Goal: Task Accomplishment & Management: Use online tool/utility

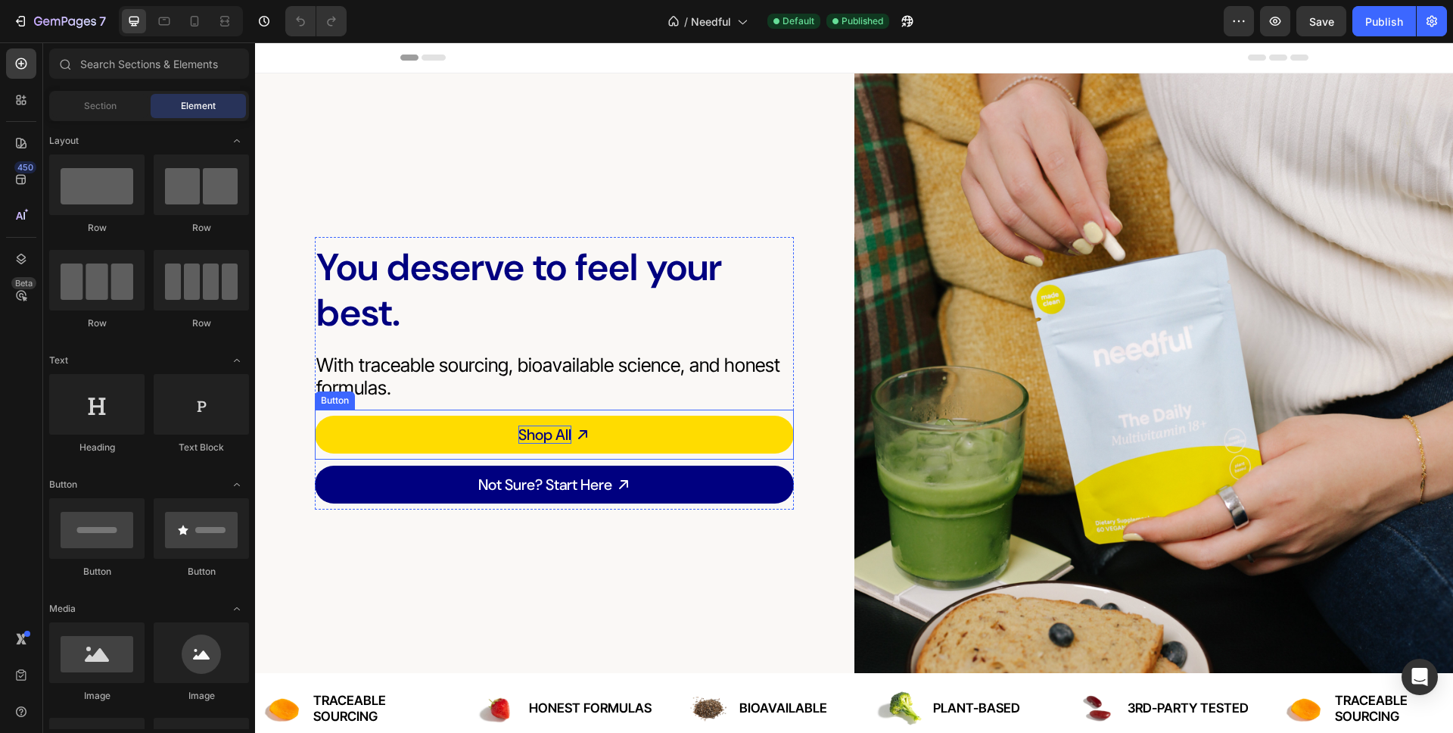
click at [543, 433] on p "Shop All" at bounding box center [544, 434] width 53 height 18
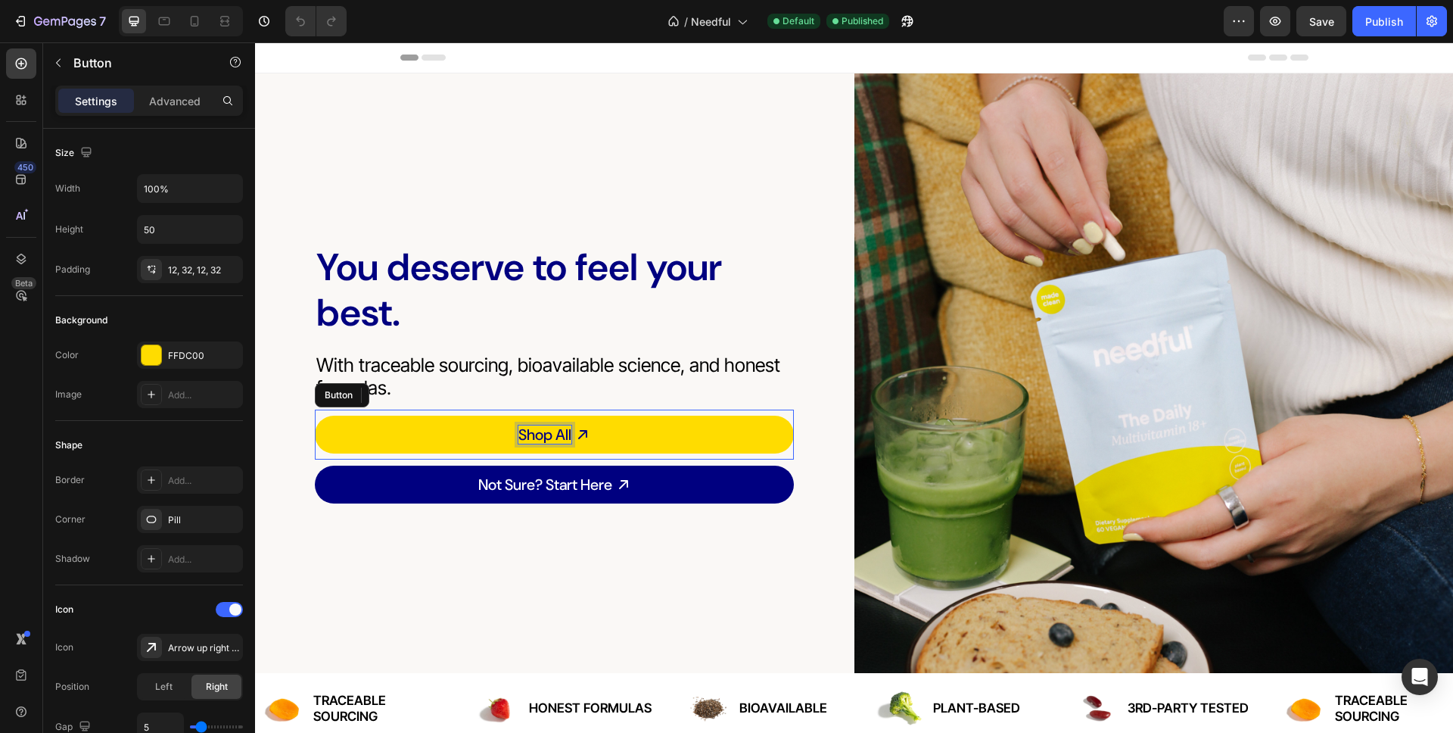
click at [543, 433] on p "Shop All" at bounding box center [544, 434] width 53 height 18
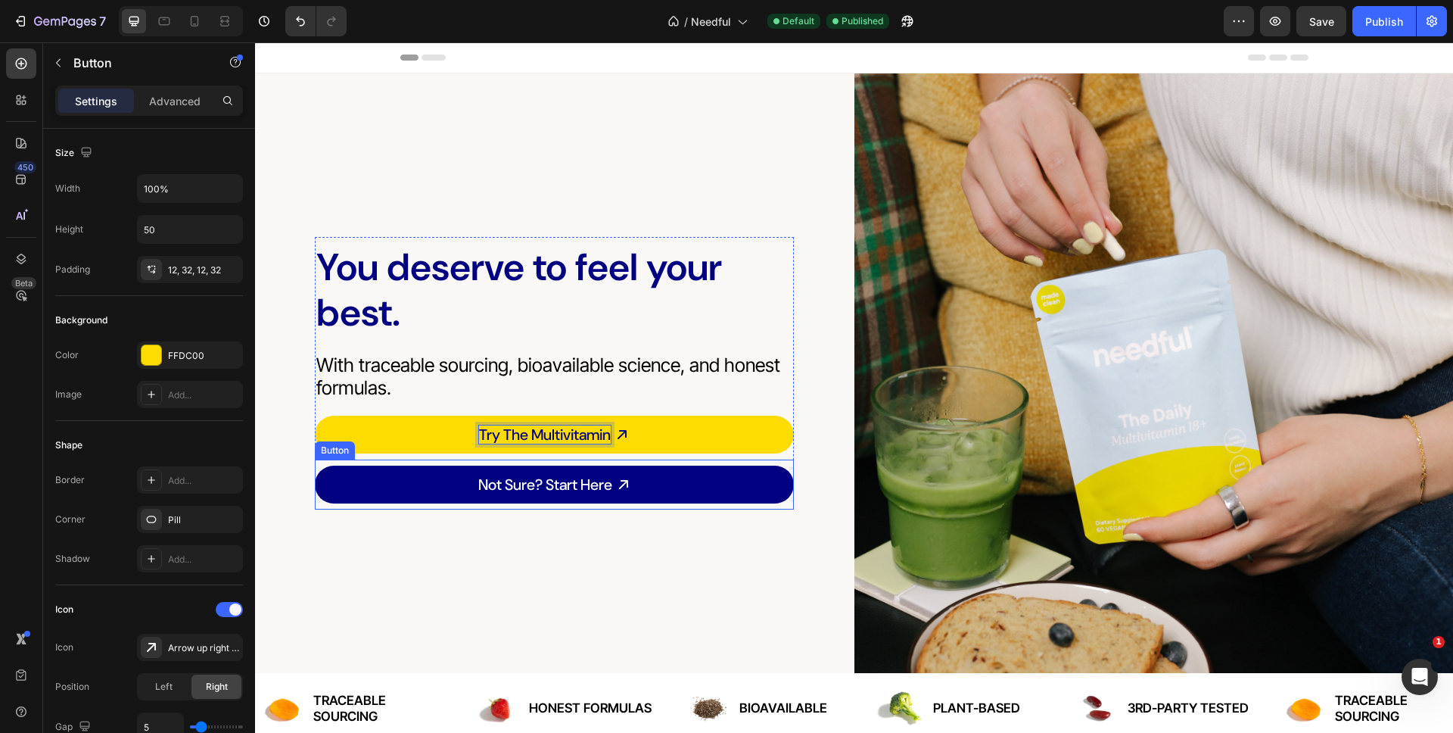
click at [443, 573] on div "You deserve to feel your best. Heading With traceable sourcing, bioavailable sc…" at bounding box center [554, 372] width 599 height 599
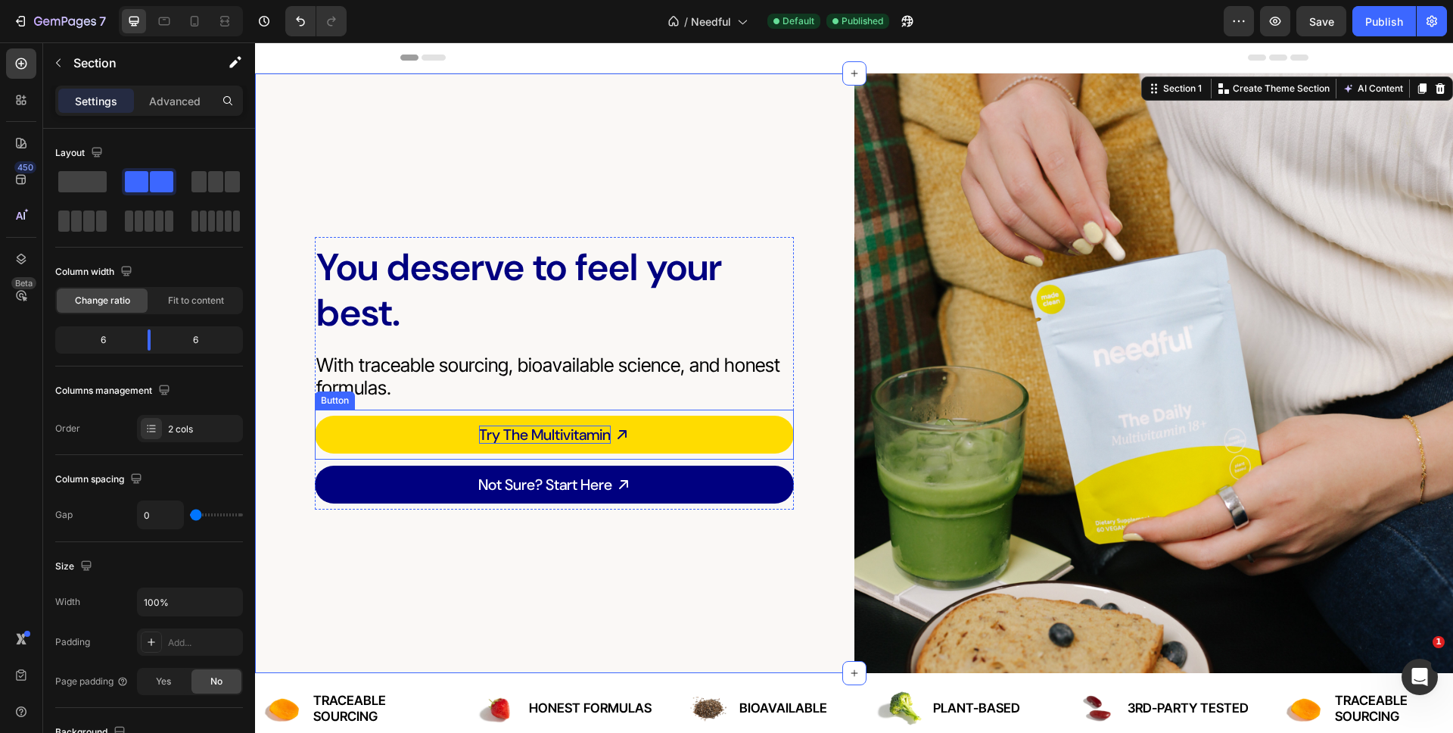
click at [447, 439] on link "Try The Multivitamin" at bounding box center [554, 434] width 479 height 38
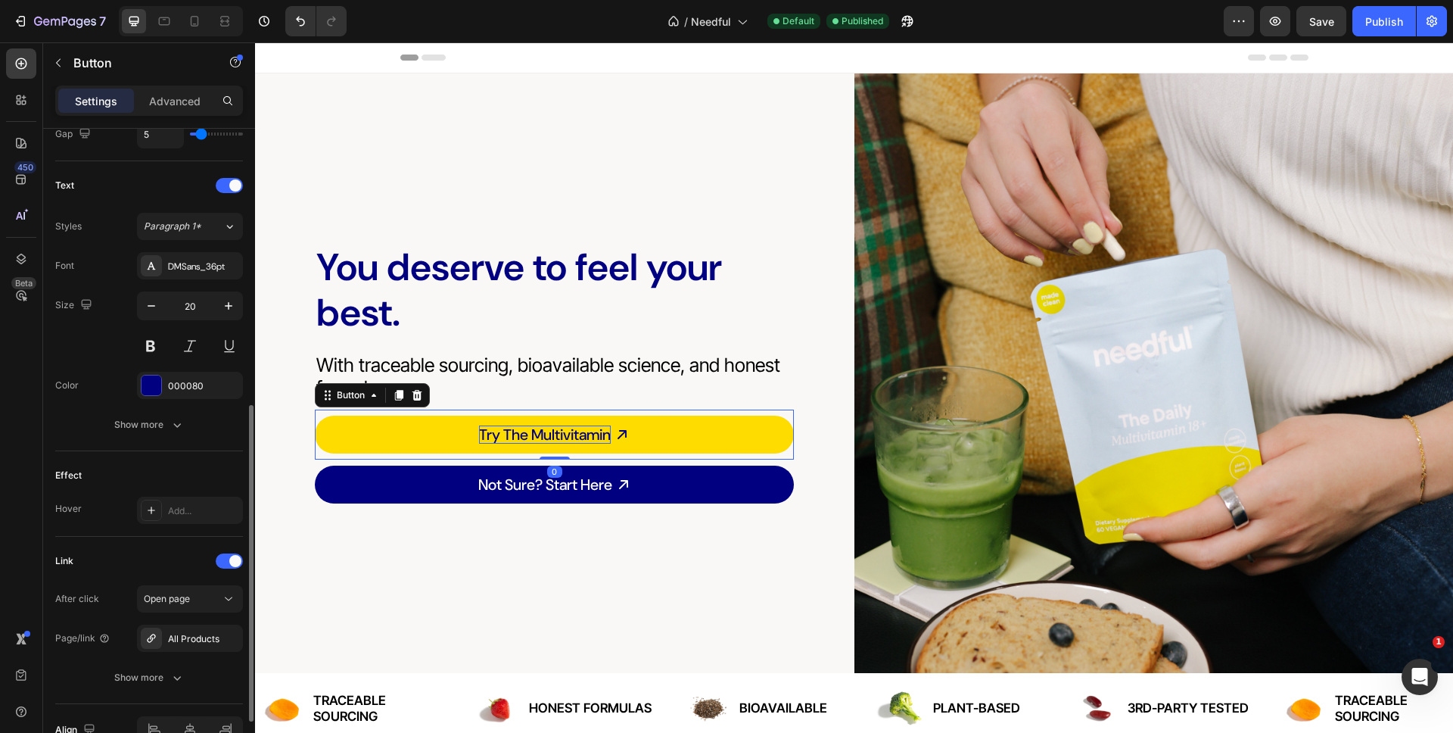
scroll to position [605, 0]
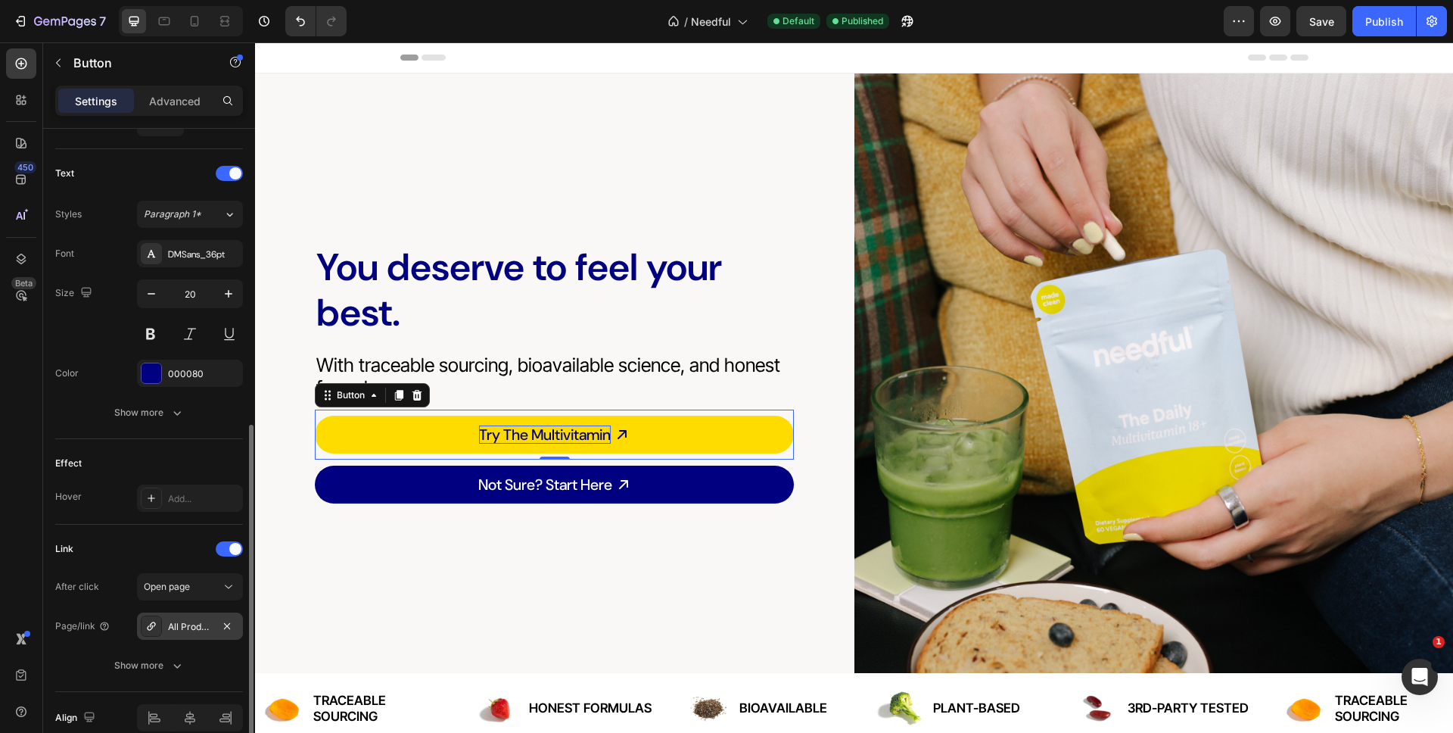
drag, startPoint x: 201, startPoint y: 592, endPoint x: 190, endPoint y: 627, distance: 36.4
click at [190, 627] on div "After click Open page Page/link All Products Show more" at bounding box center [149, 626] width 188 height 106
click at [187, 627] on div "All Products" at bounding box center [190, 627] width 44 height 14
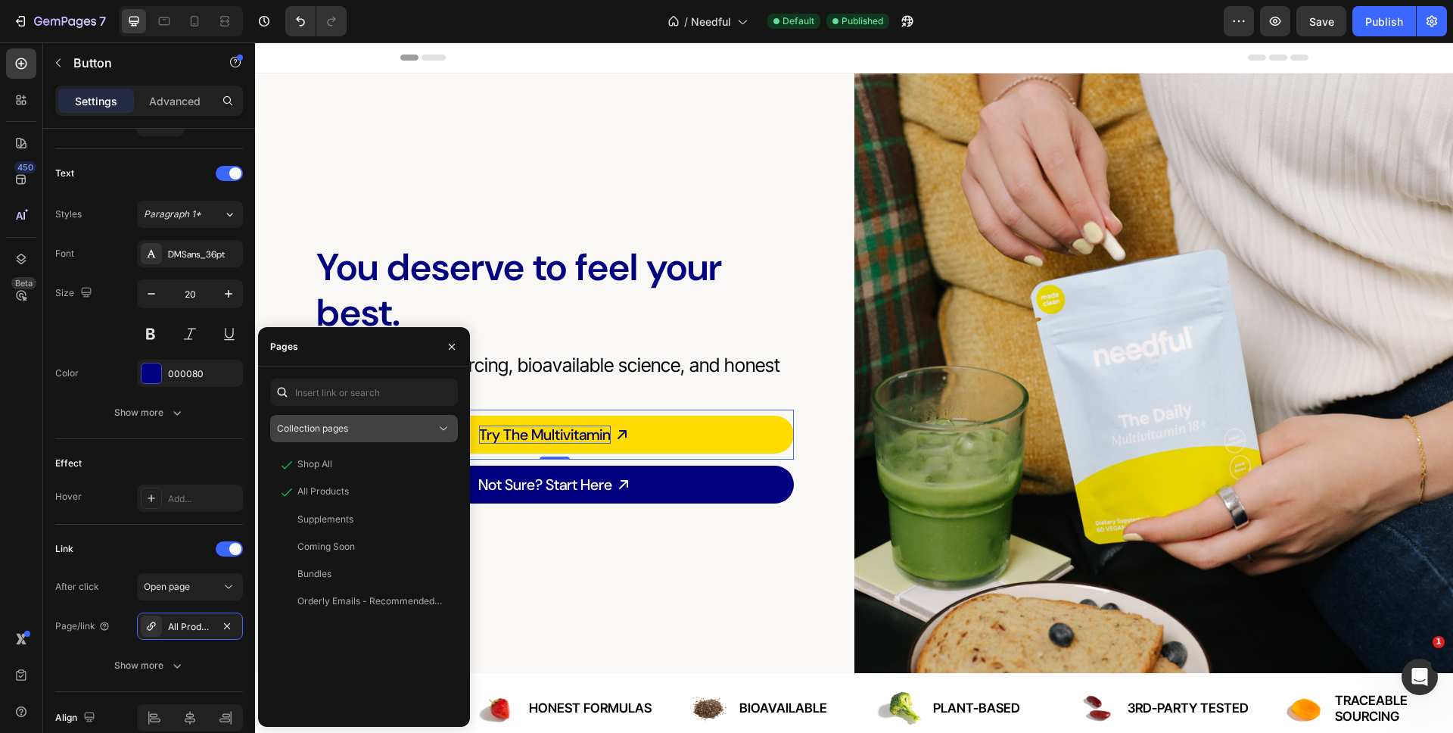
click at [390, 424] on div "Collection pages" at bounding box center [356, 429] width 159 height 14
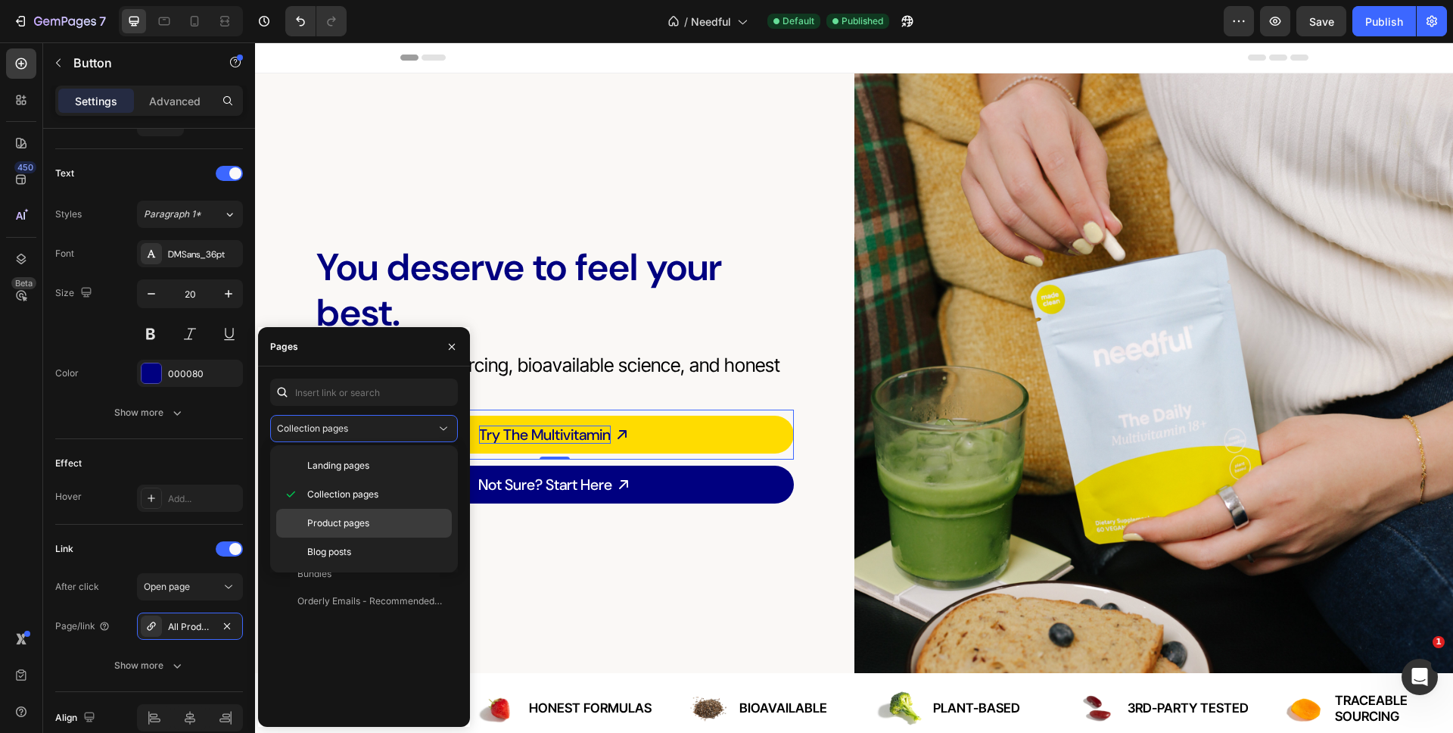
click at [346, 537] on div "Product pages" at bounding box center [364, 551] width 176 height 29
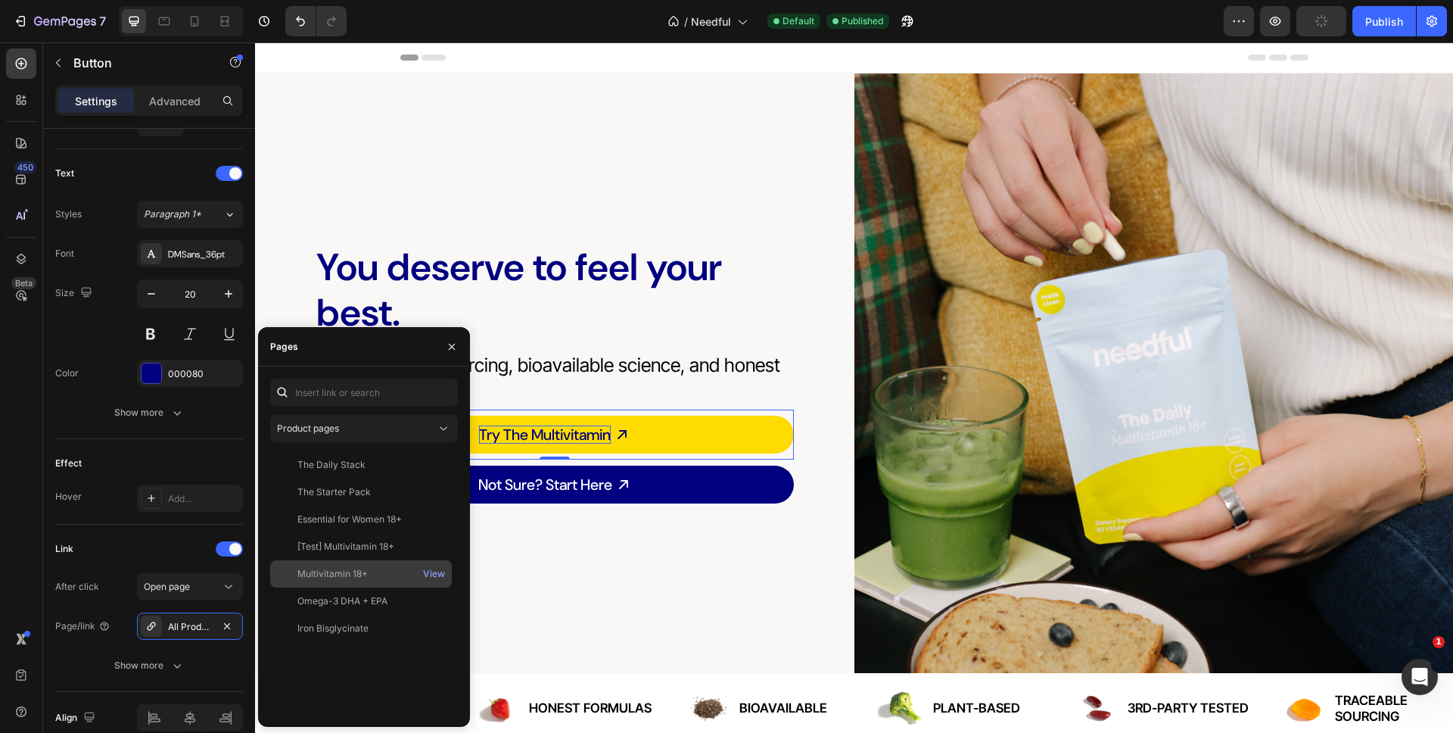
click at [344, 587] on div "Multivitamin 18+ View" at bounding box center [361, 600] width 182 height 27
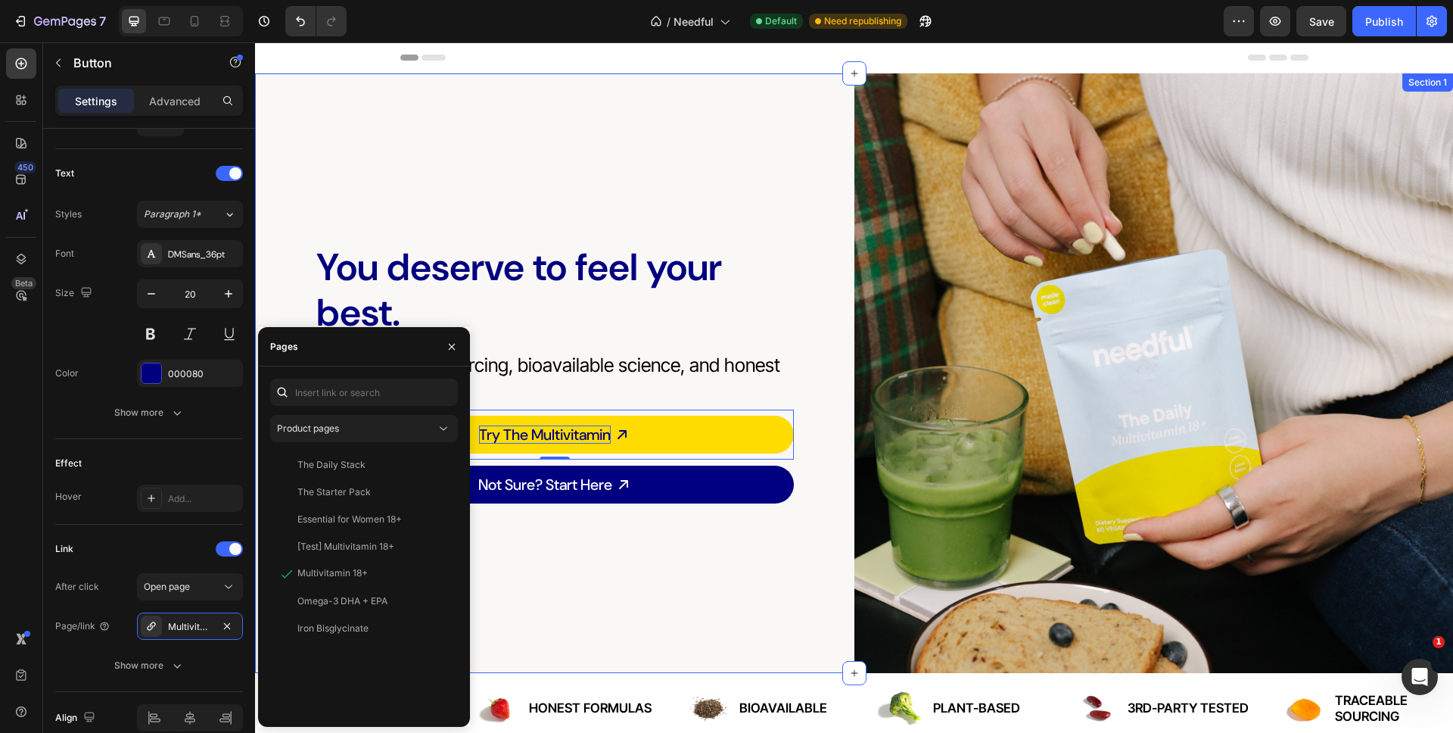
click at [526, 570] on div "You deserve to feel your best. Heading With traceable sourcing, bioavailable sc…" at bounding box center [554, 372] width 599 height 599
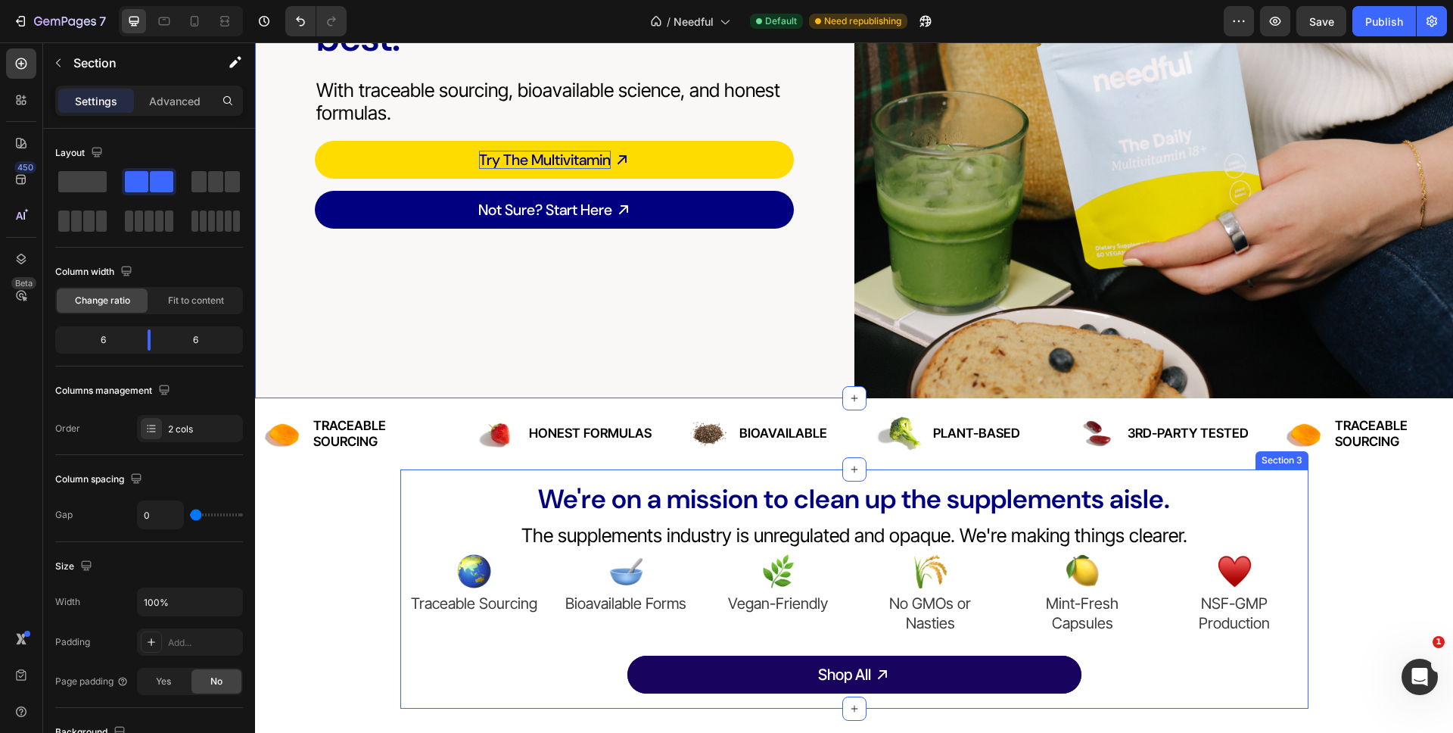
scroll to position [417, 0]
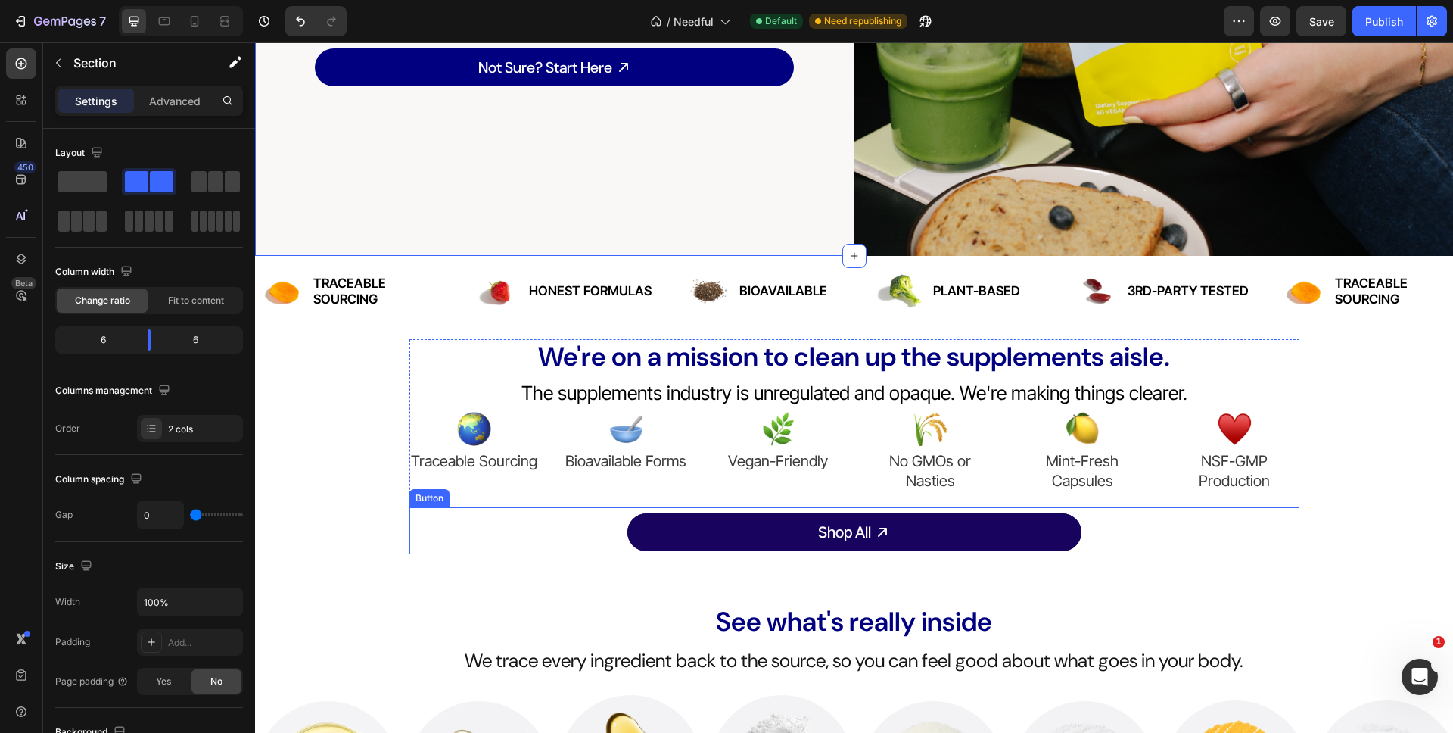
click at [695, 535] on link "Shop All" at bounding box center [854, 532] width 454 height 38
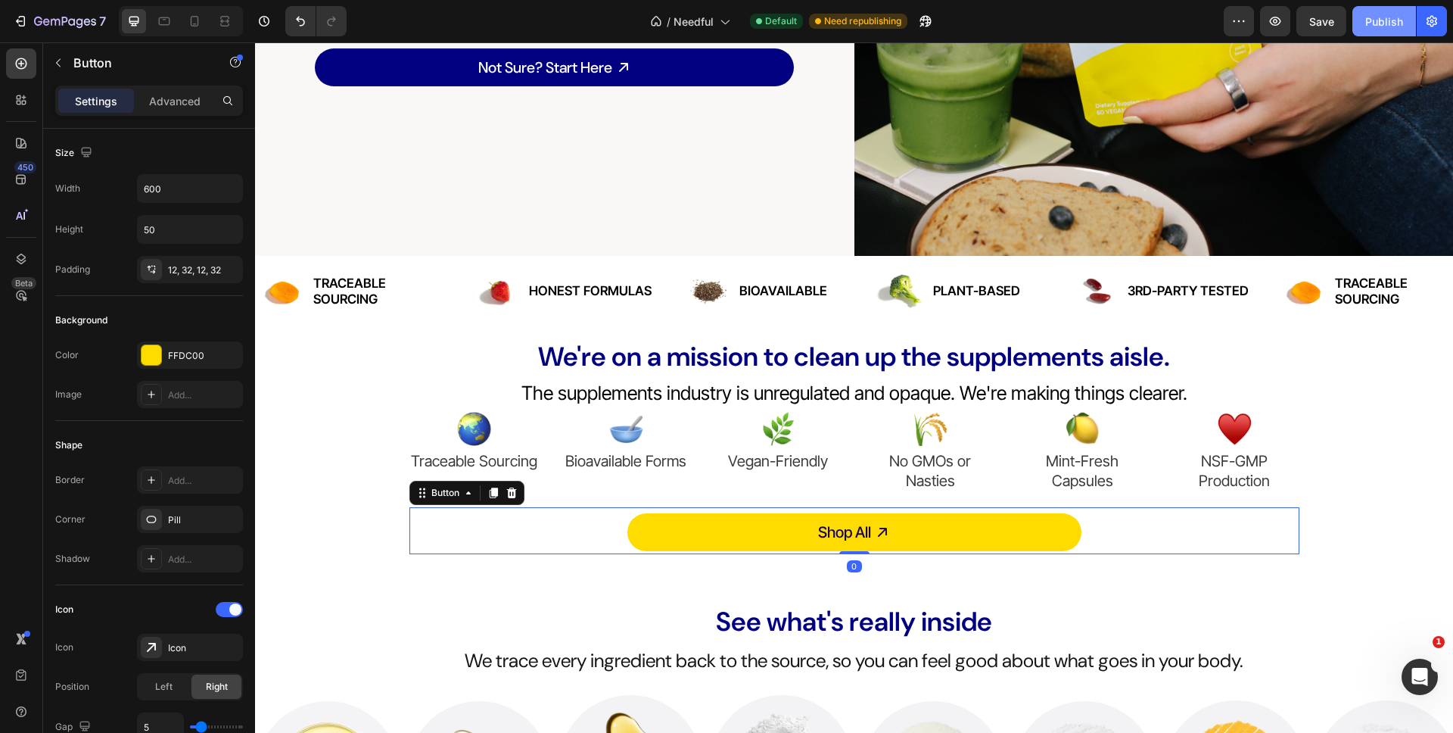
click at [1386, 30] on button "Publish" at bounding box center [1384, 21] width 64 height 30
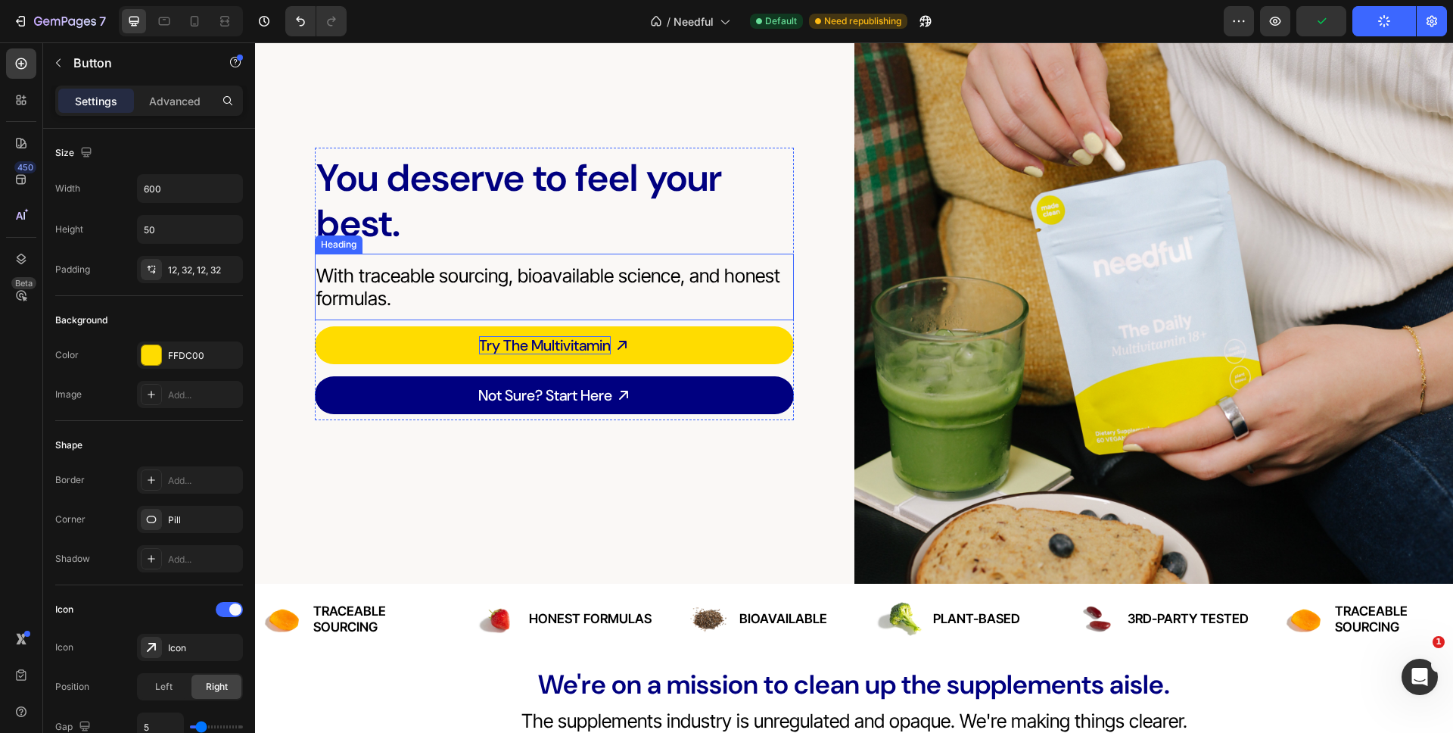
scroll to position [0, 0]
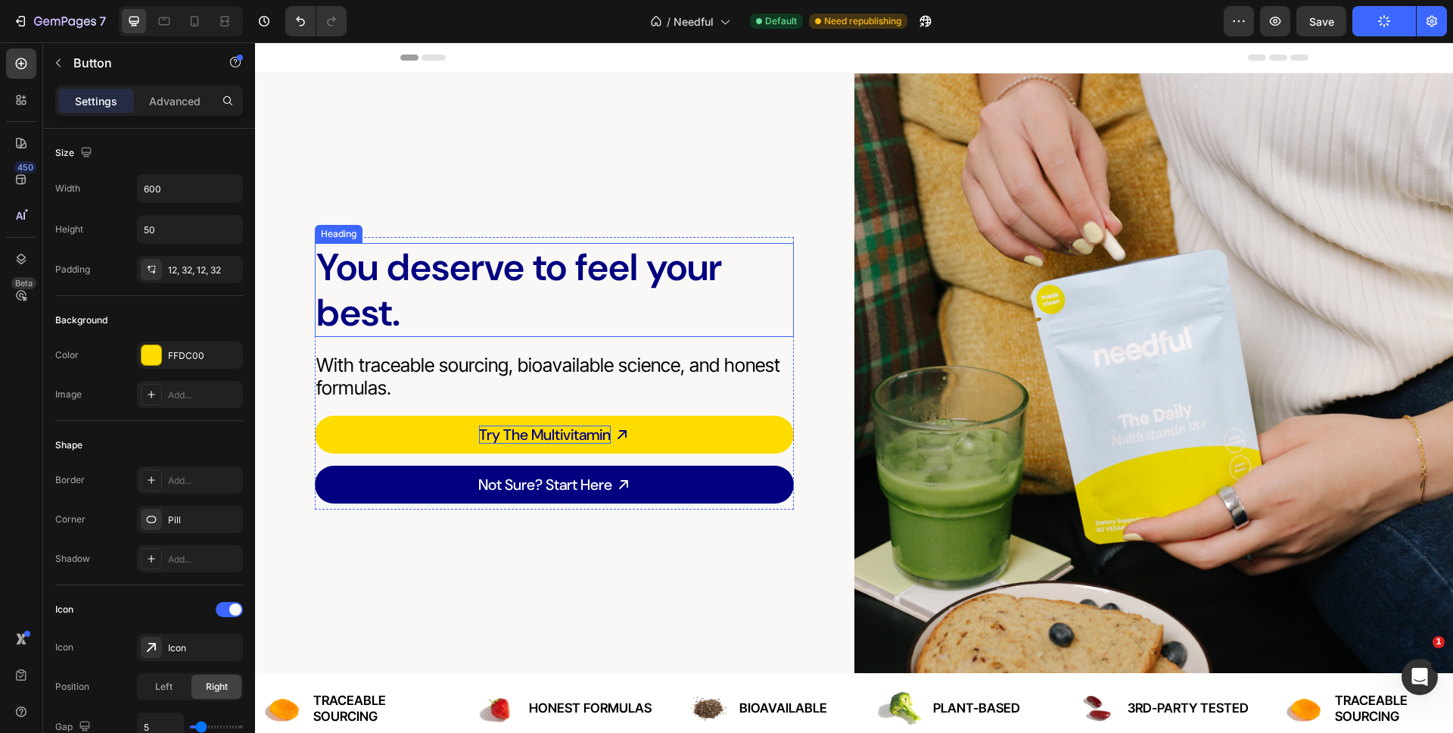
click at [600, 294] on h2 "You deserve to feel your best." at bounding box center [554, 290] width 479 height 94
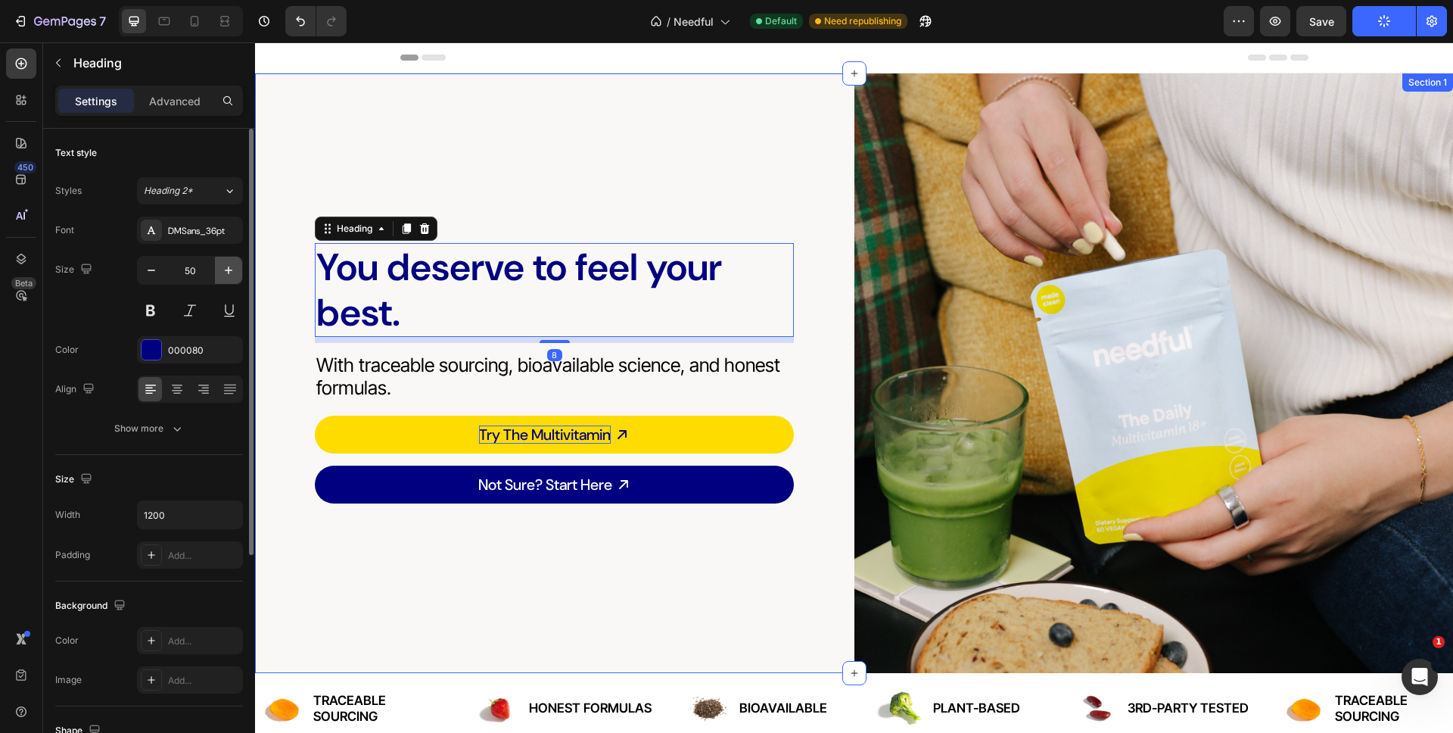
click at [226, 267] on icon "button" at bounding box center [228, 270] width 15 height 15
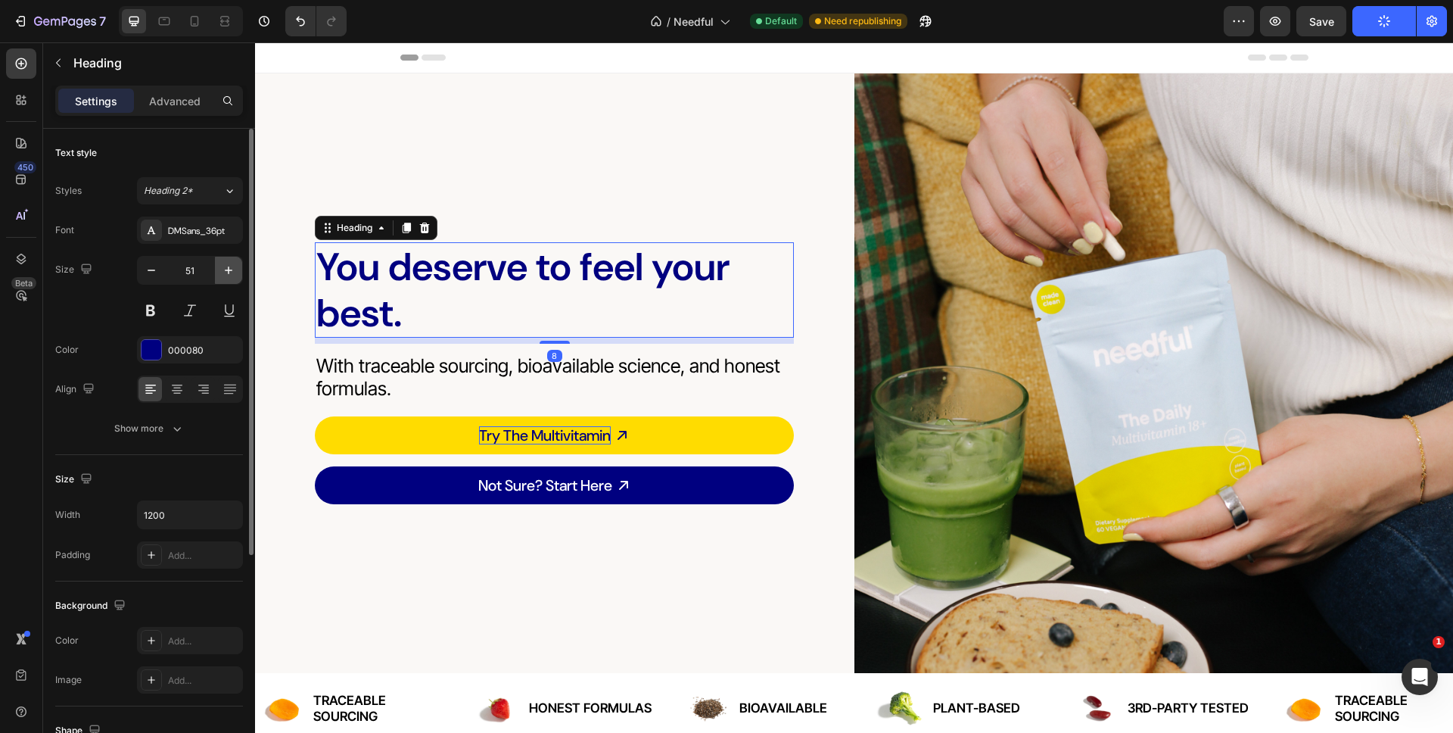
click at [226, 267] on icon "button" at bounding box center [228, 270] width 15 height 15
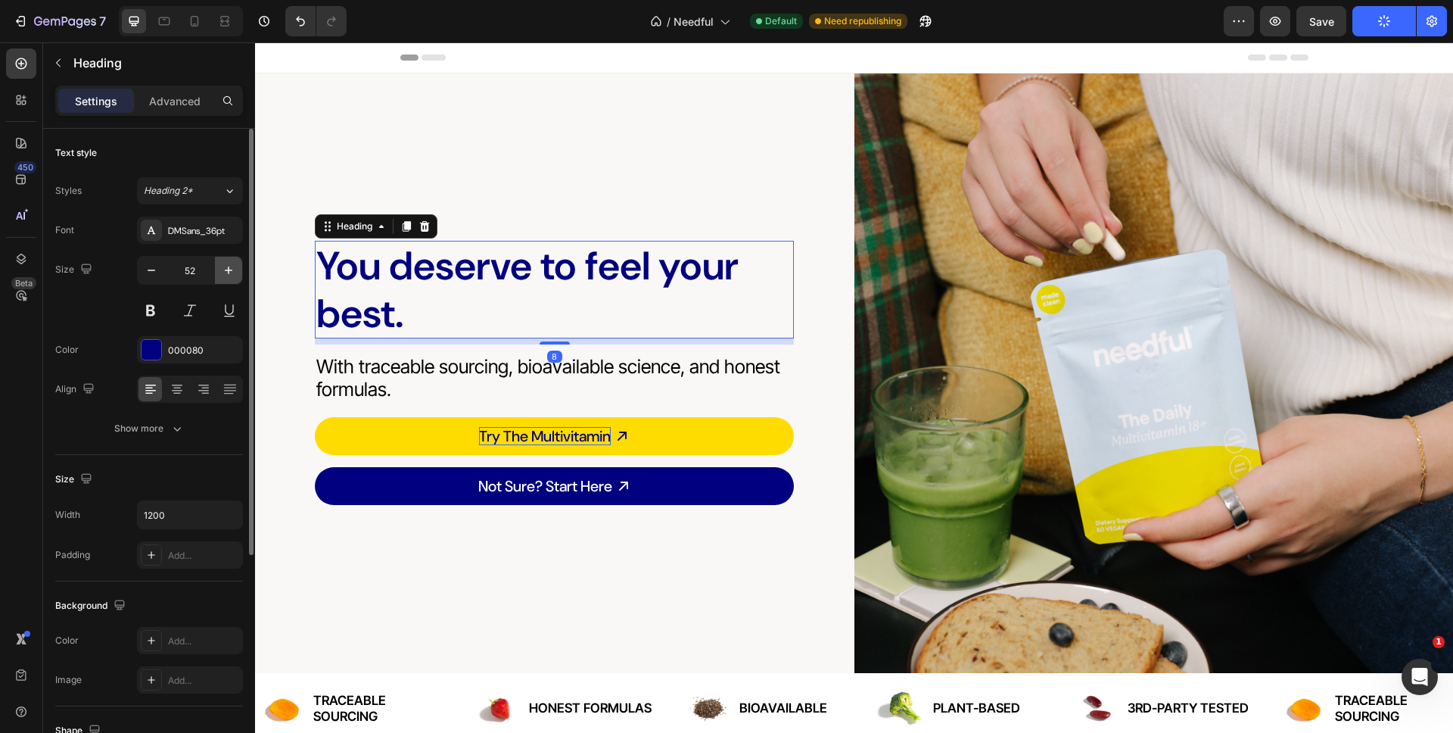
click at [226, 267] on icon "button" at bounding box center [228, 270] width 15 height 15
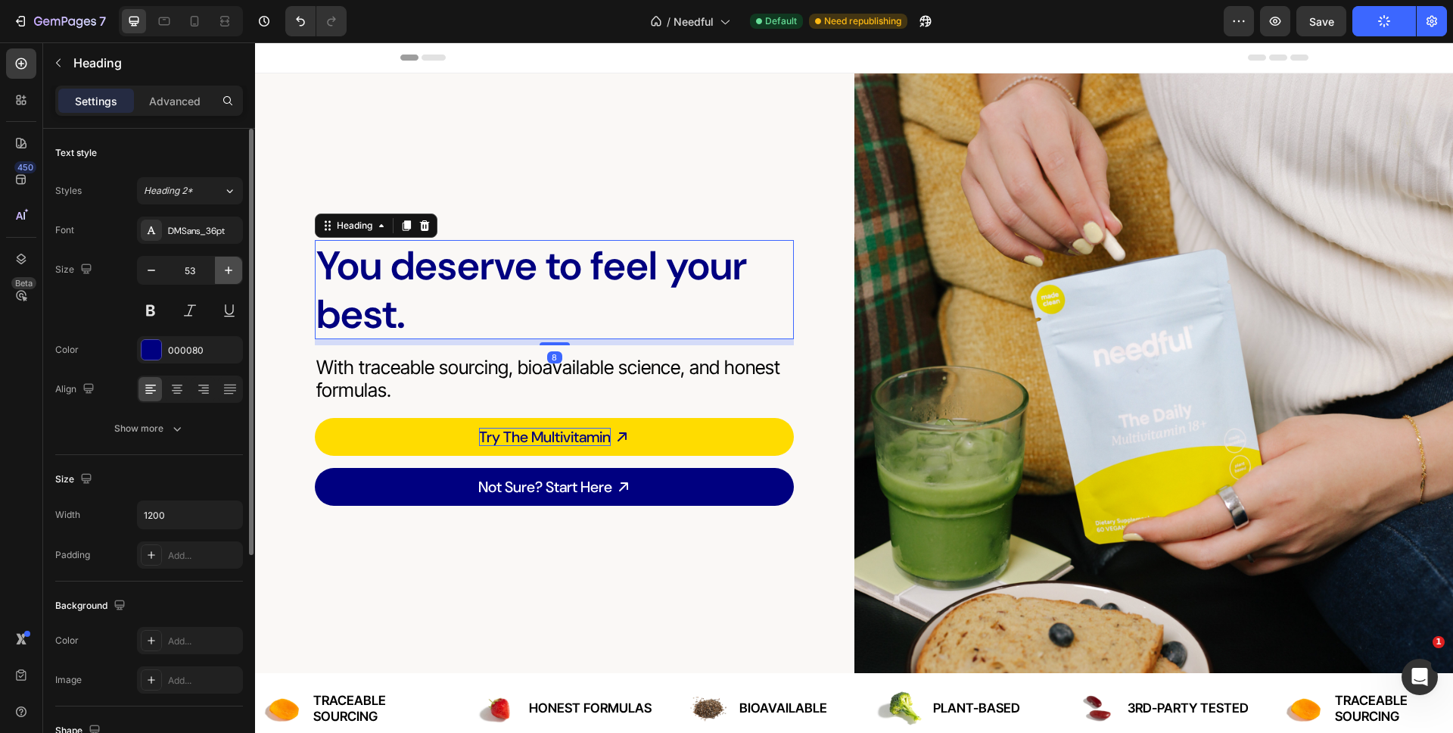
click at [226, 267] on icon "button" at bounding box center [228, 270] width 15 height 15
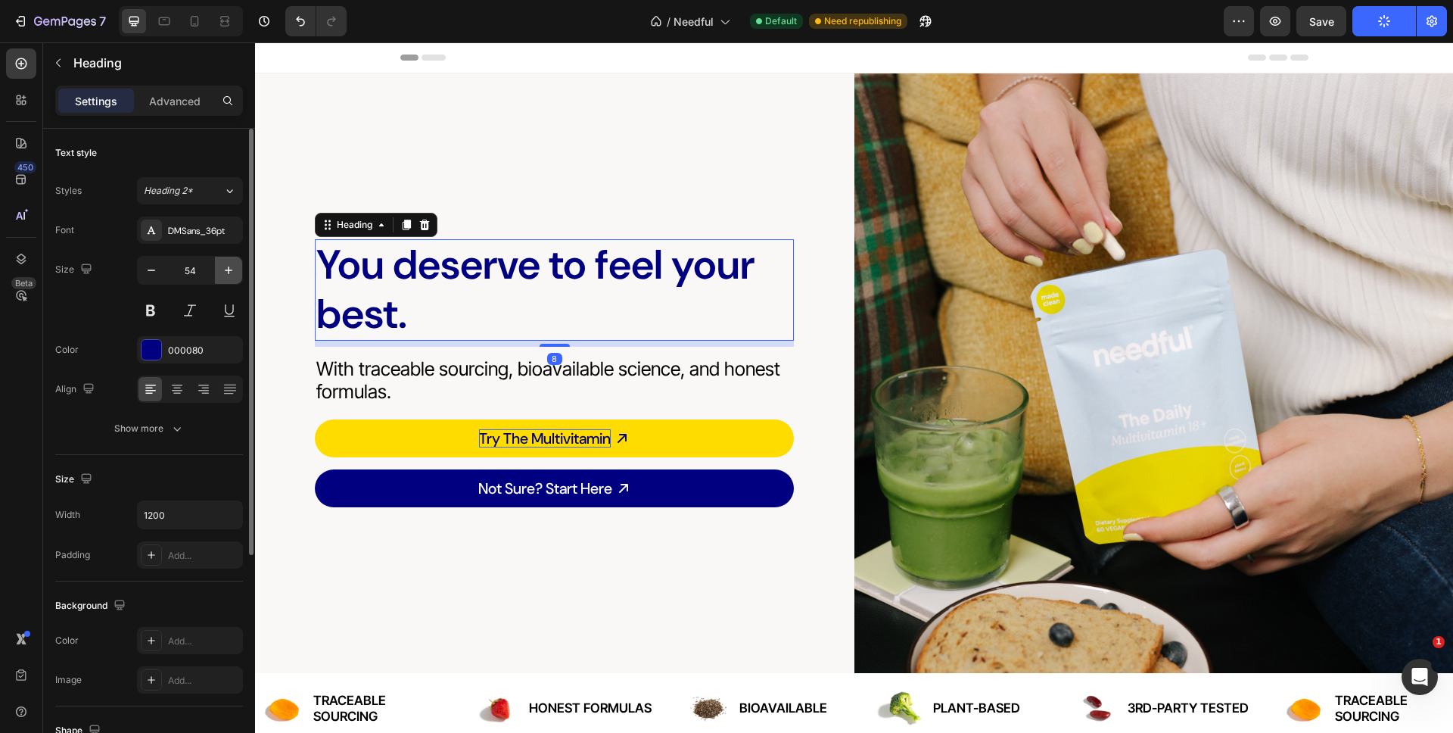
click at [226, 267] on icon "button" at bounding box center [228, 270] width 15 height 15
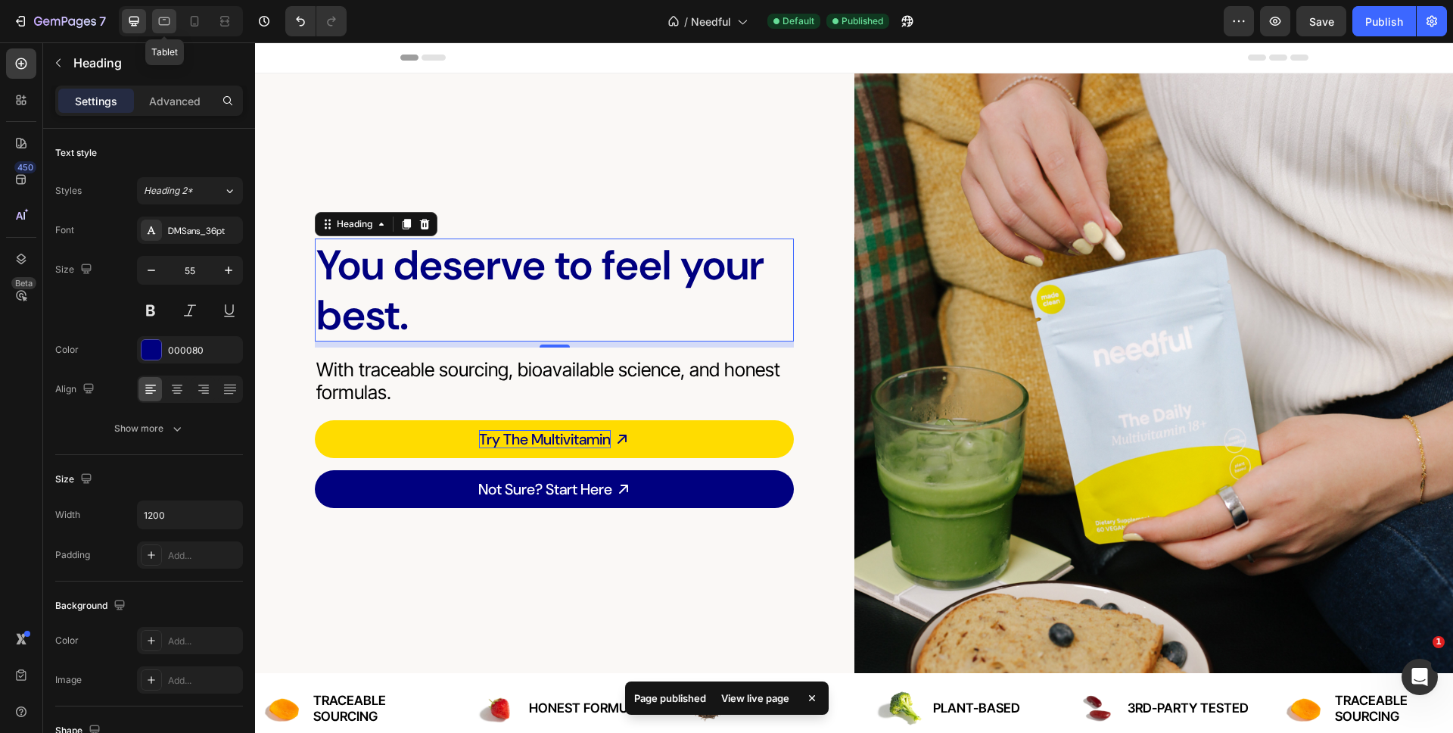
click at [163, 18] on icon at bounding box center [164, 21] width 15 height 15
type input "38"
type input "100%"
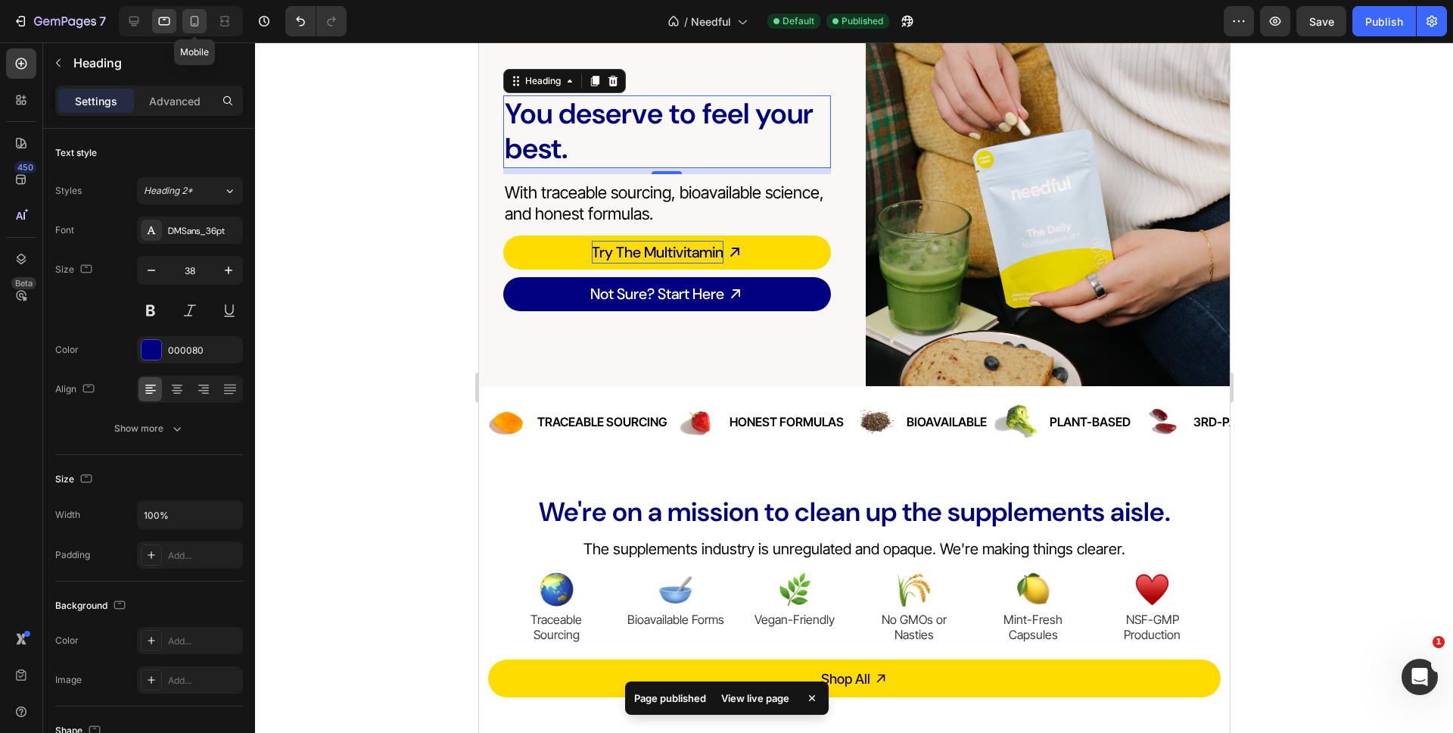
click at [191, 21] on icon at bounding box center [194, 21] width 15 height 15
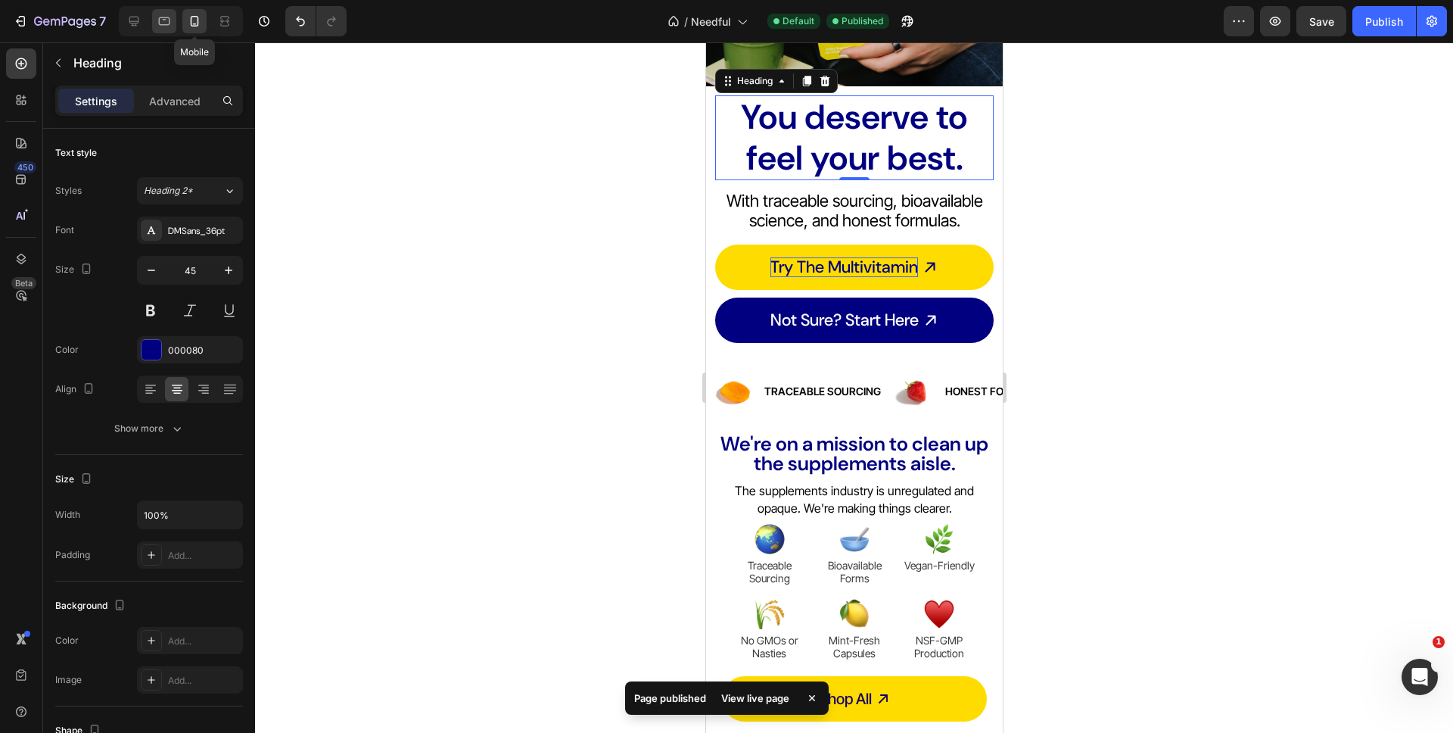
click at [158, 25] on icon at bounding box center [164, 21] width 15 height 15
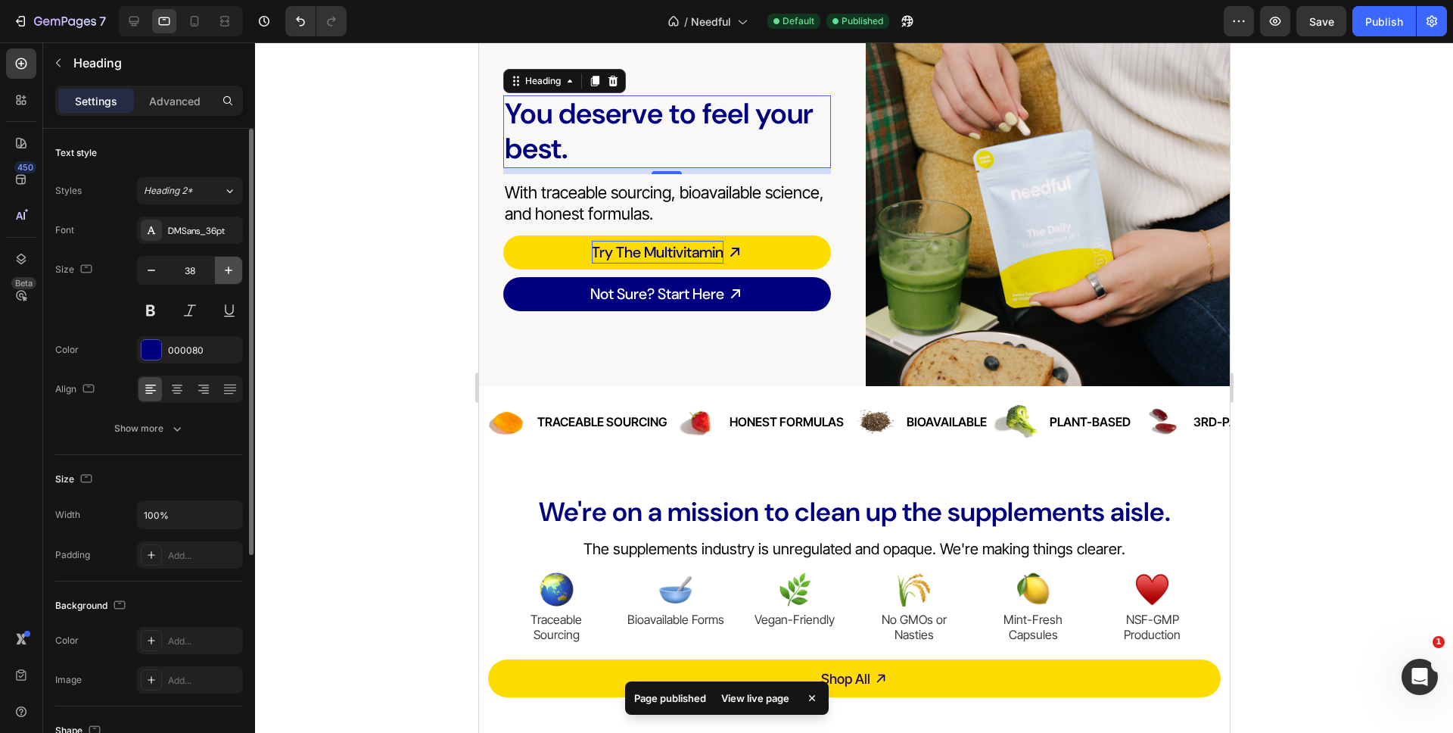
click at [229, 273] on icon "button" at bounding box center [228, 270] width 15 height 15
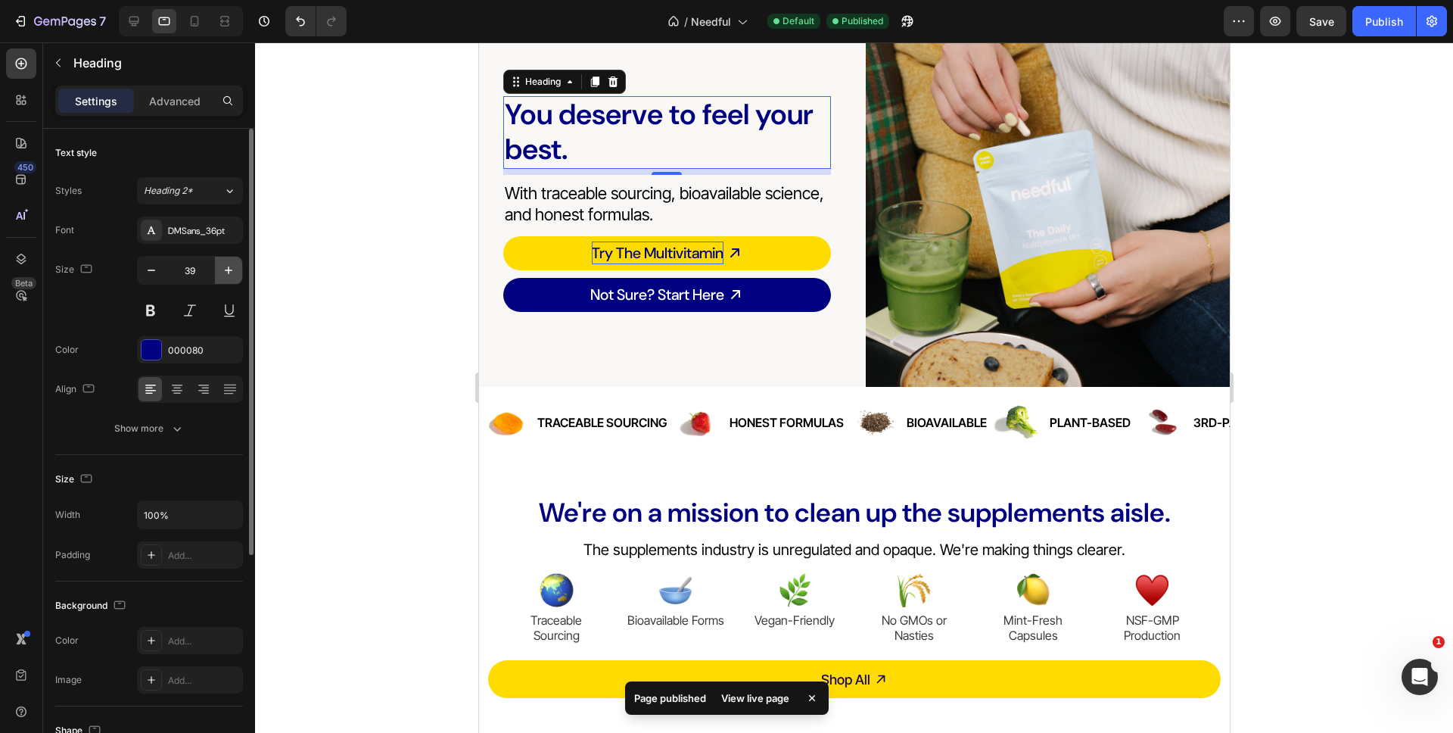
click at [229, 273] on icon "button" at bounding box center [228, 270] width 15 height 15
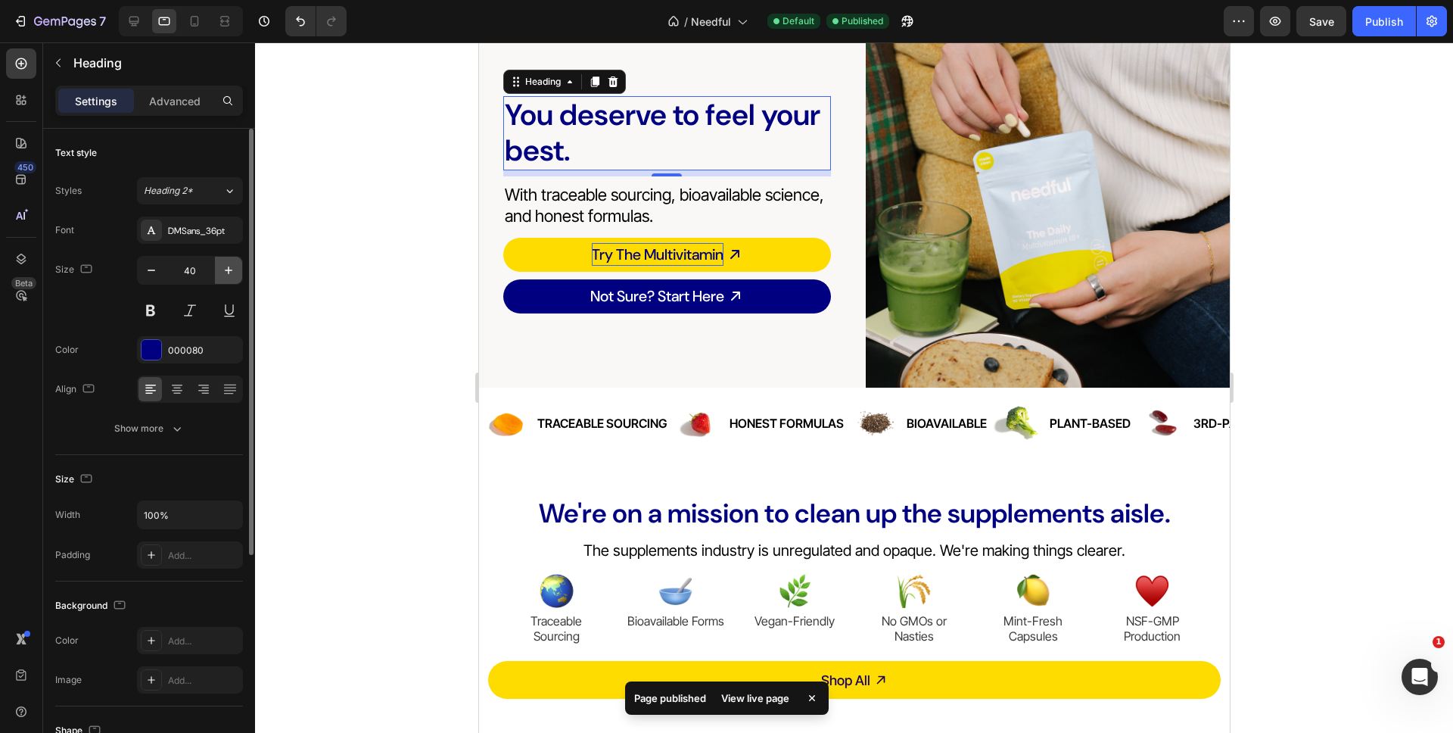
click at [229, 273] on icon "button" at bounding box center [228, 270] width 15 height 15
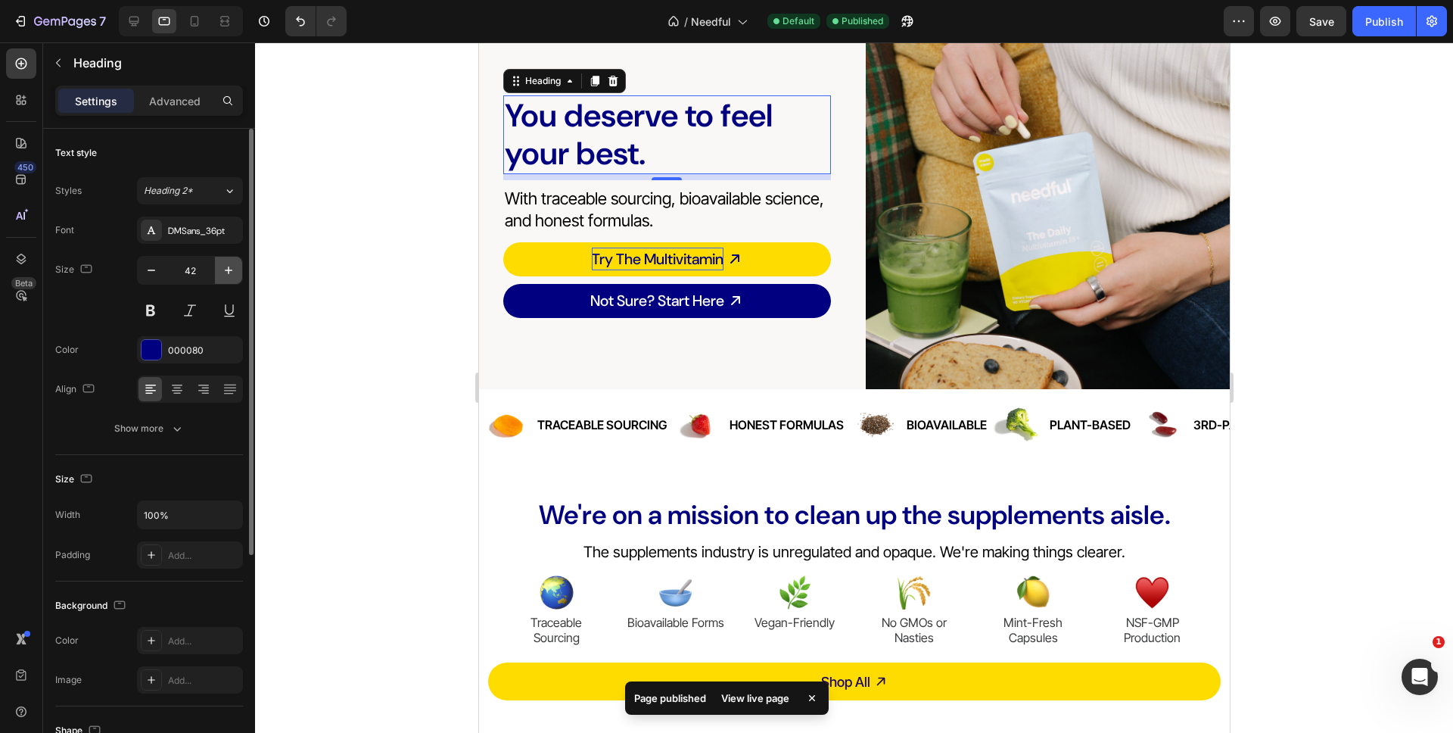
click at [229, 273] on icon "button" at bounding box center [228, 270] width 15 height 15
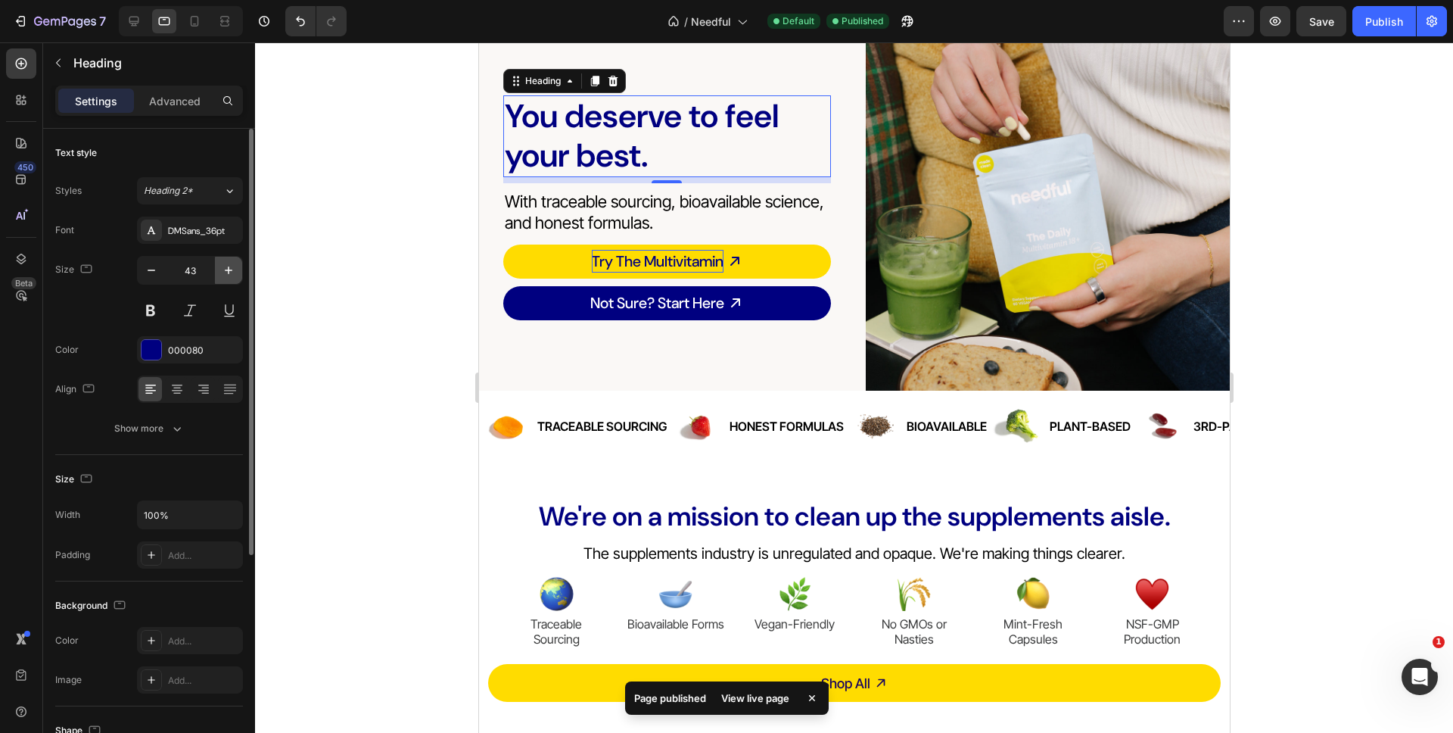
click at [229, 273] on icon "button" at bounding box center [228, 270] width 15 height 15
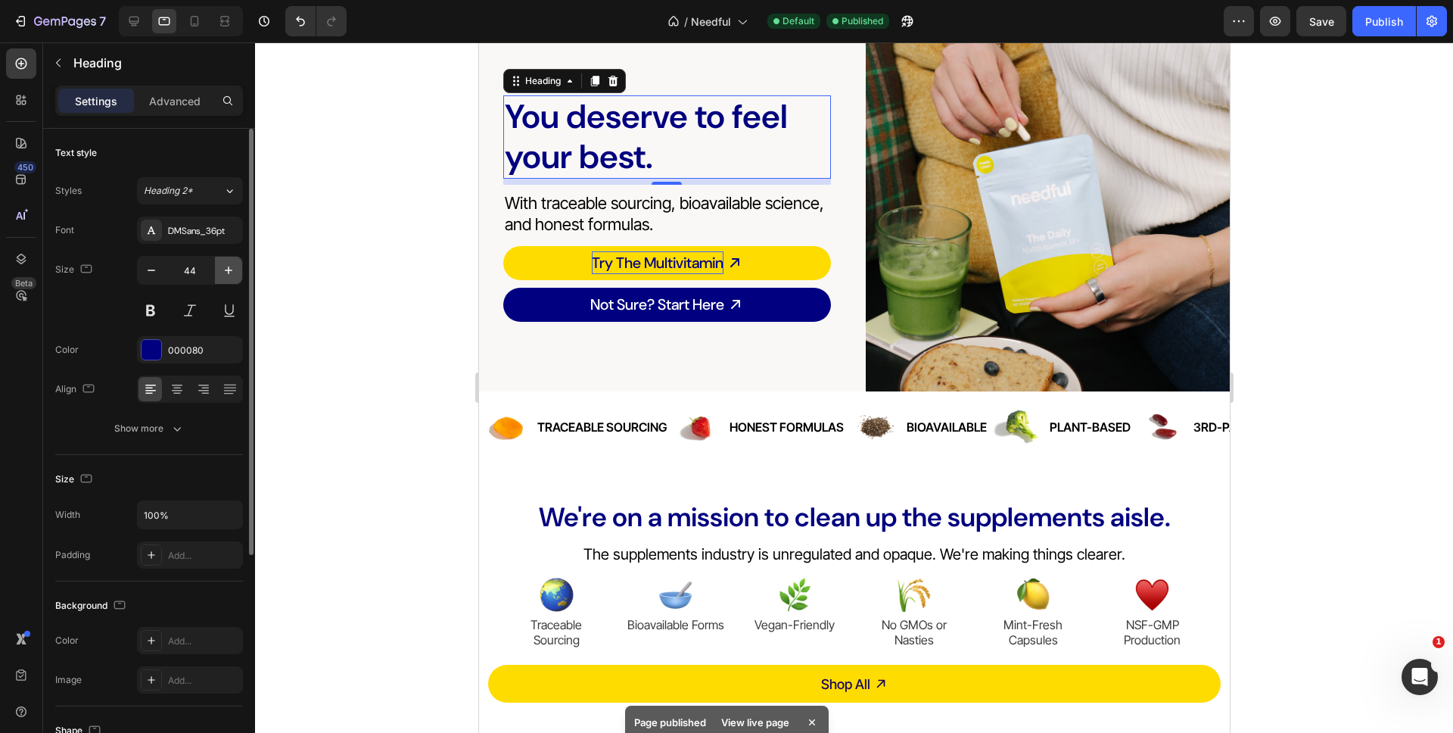
type input "45"
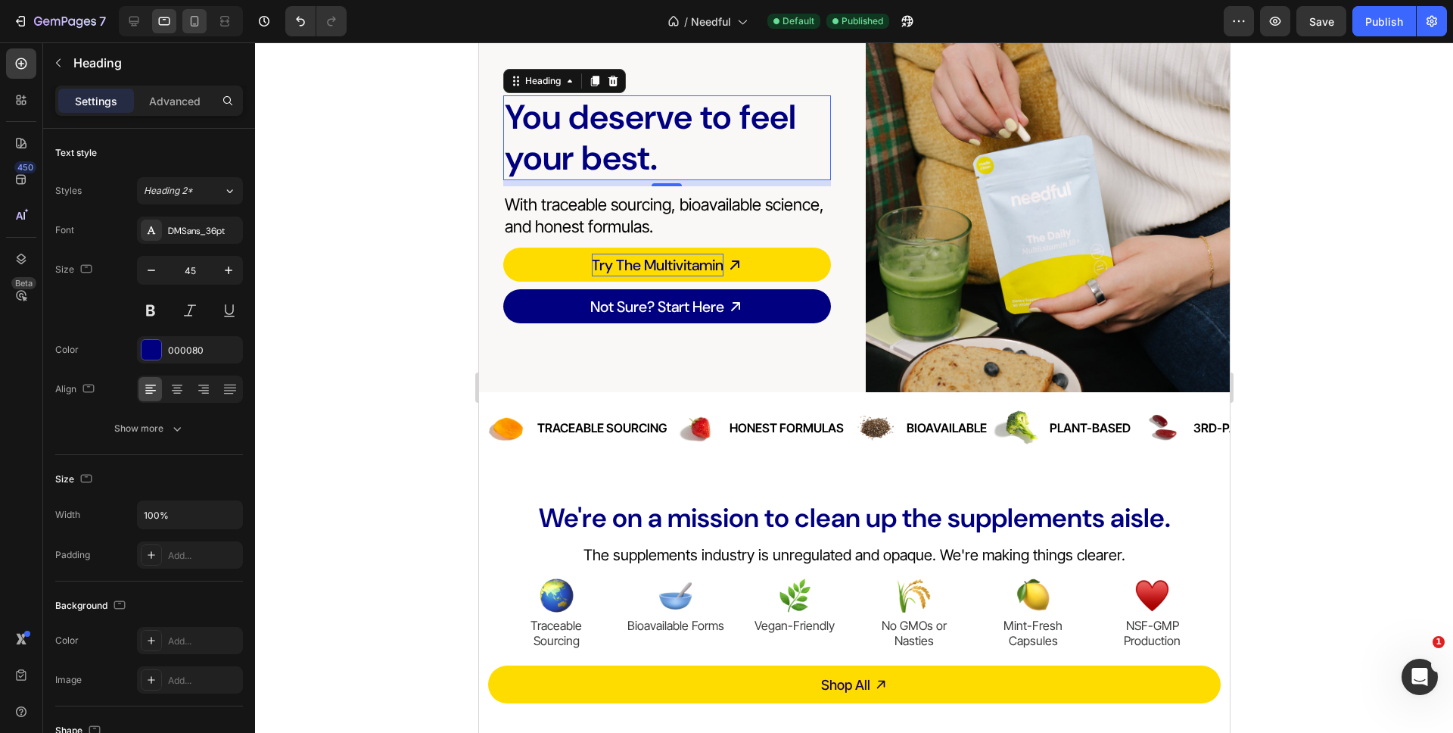
click at [194, 30] on div at bounding box center [194, 21] width 24 height 24
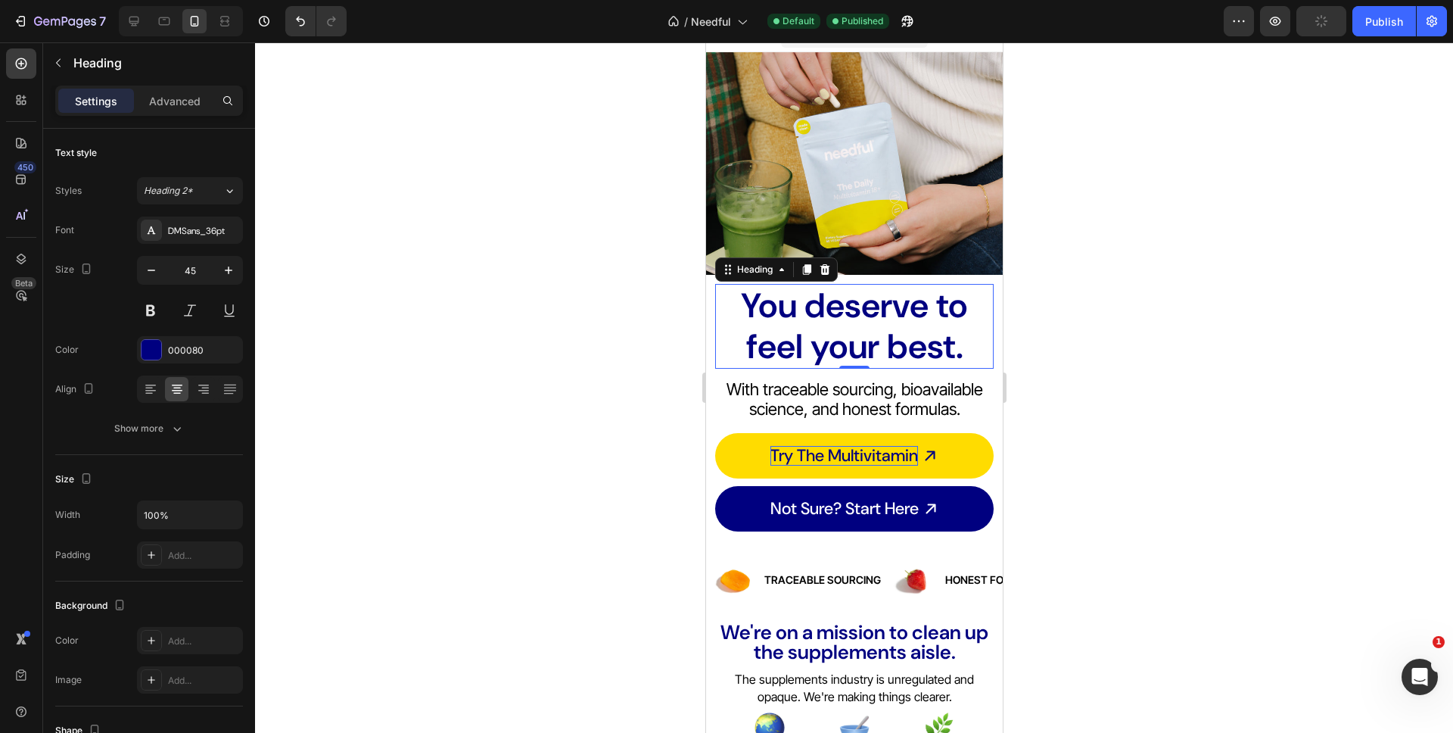
scroll to position [210, 0]
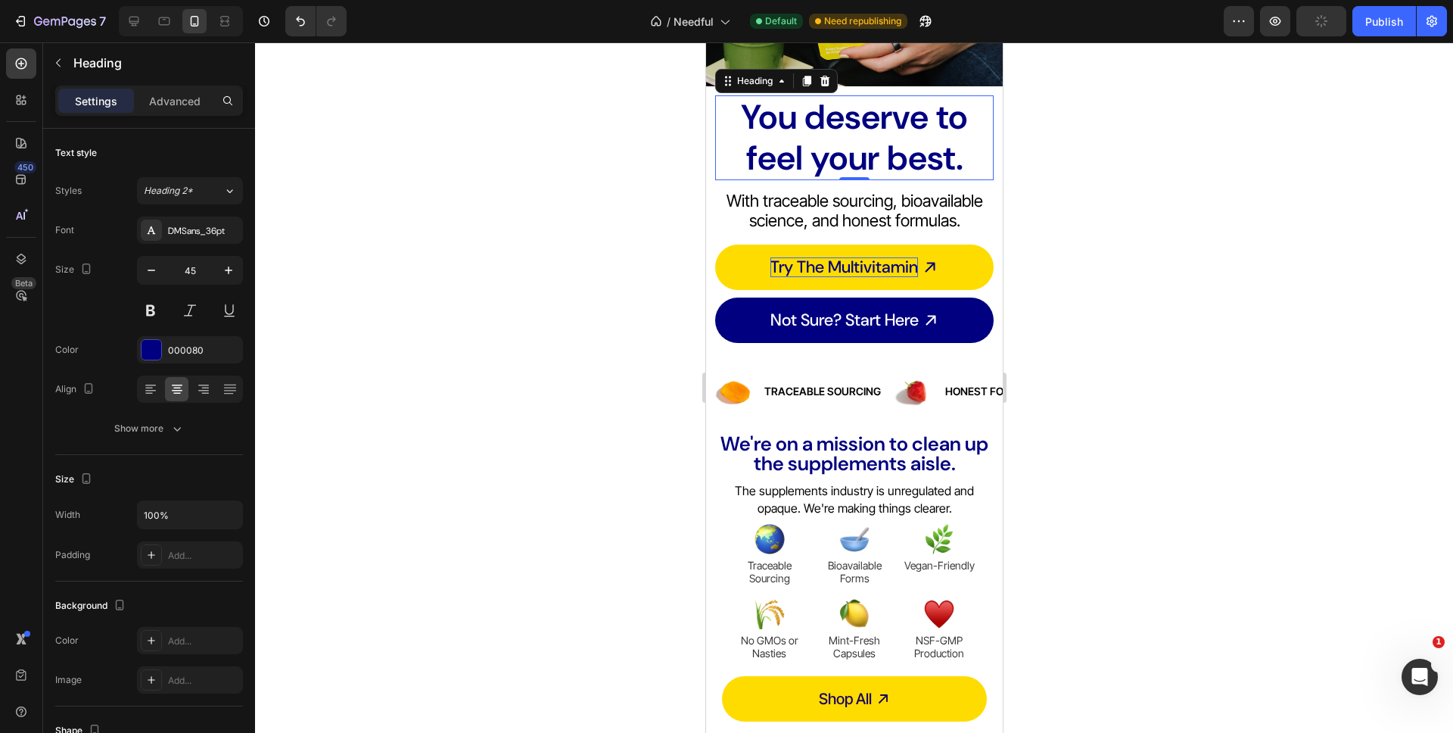
click at [516, 229] on div at bounding box center [854, 387] width 1198 height 690
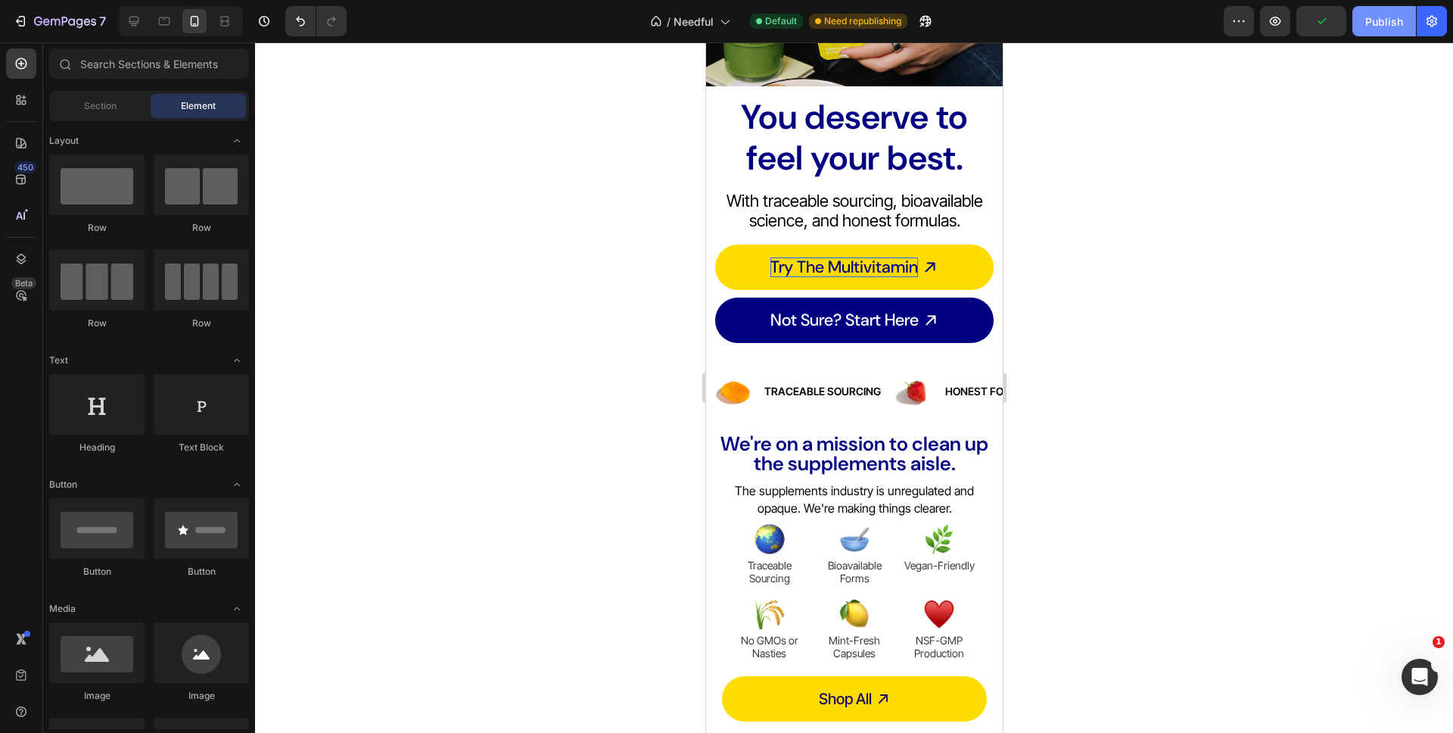
click at [1372, 26] on div "Publish" at bounding box center [1384, 22] width 38 height 16
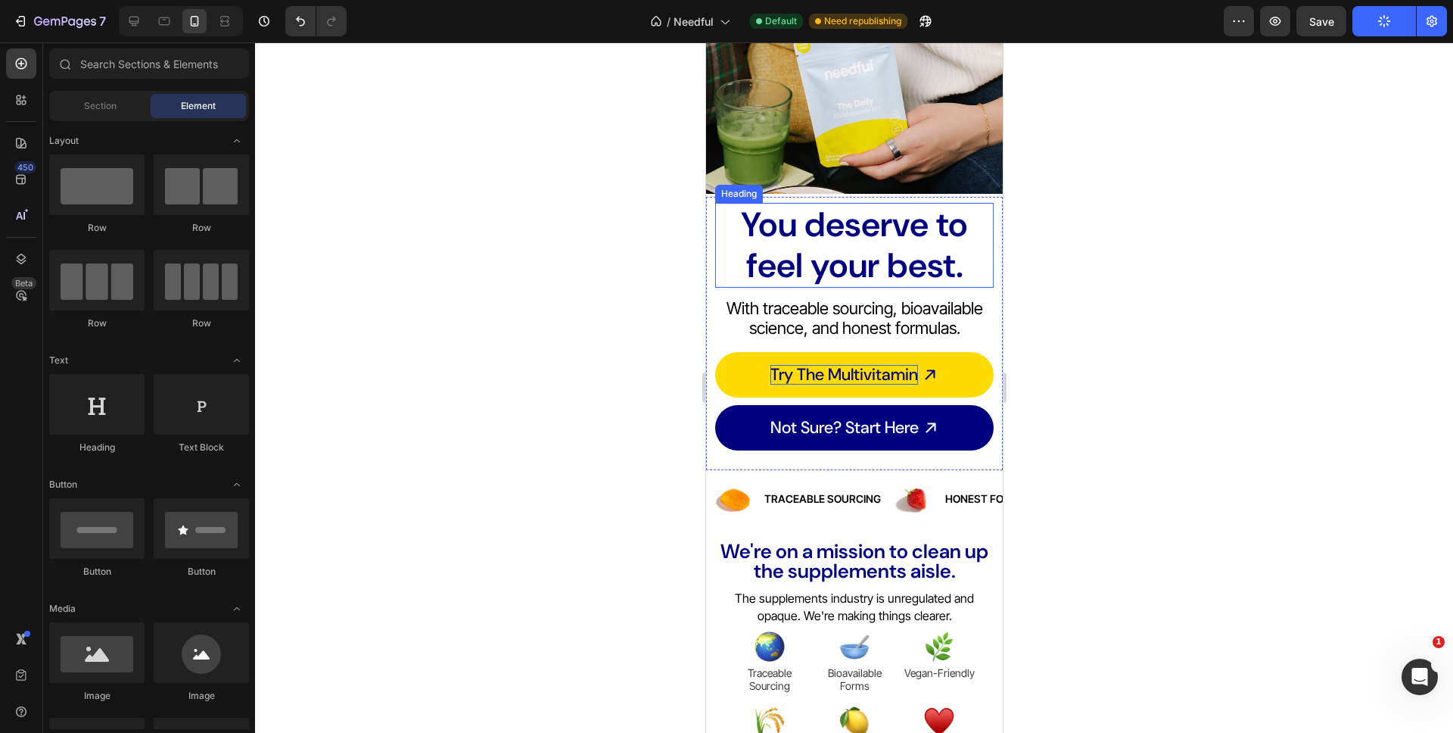
scroll to position [11, 0]
